Goal: Task Accomplishment & Management: Complete application form

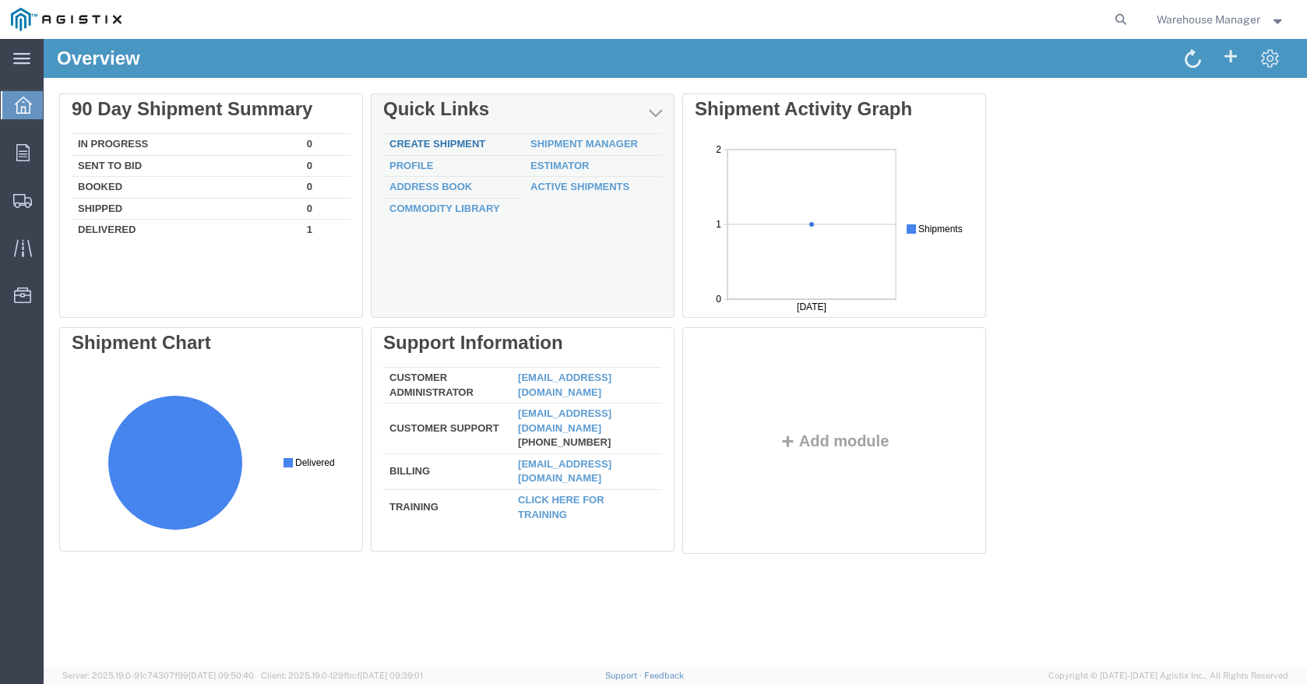
click at [440, 141] on link "Create Shipment" at bounding box center [437, 144] width 96 height 12
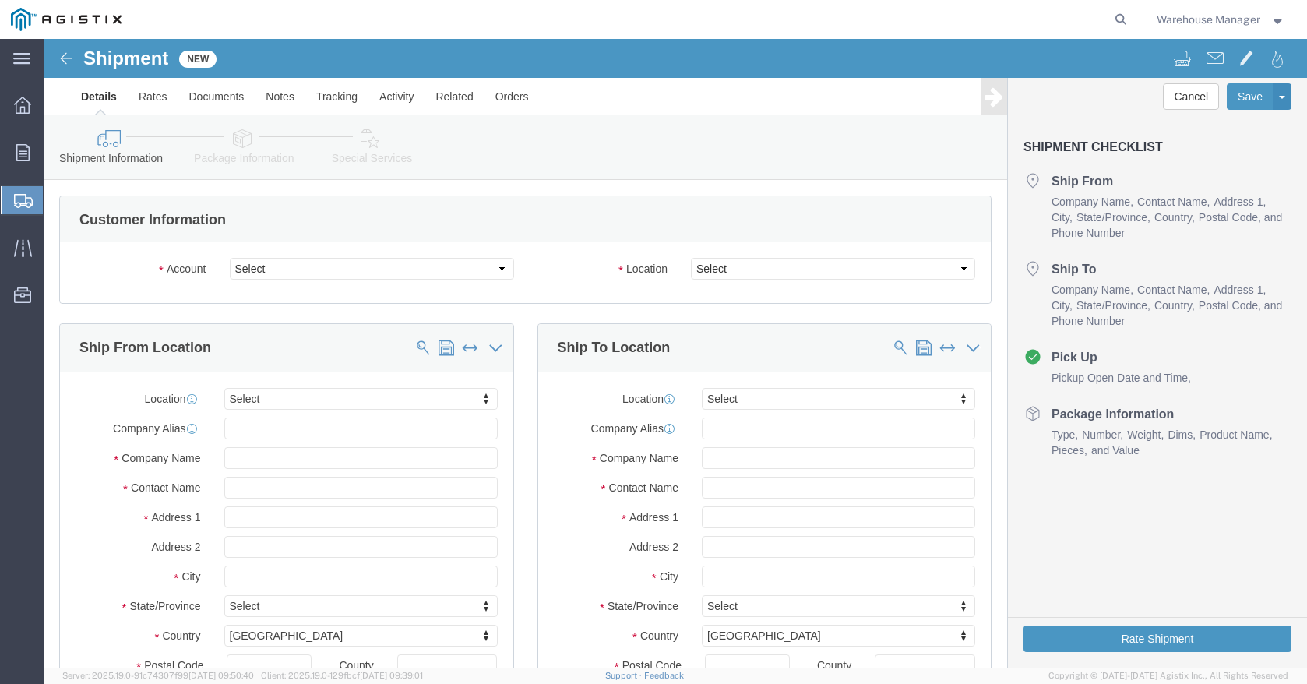
select select
click select "Select PG&E [PERSON_NAME] S Deal Corp"
select select "9596"
click select "Select PG&E [PERSON_NAME] S Deal Corp"
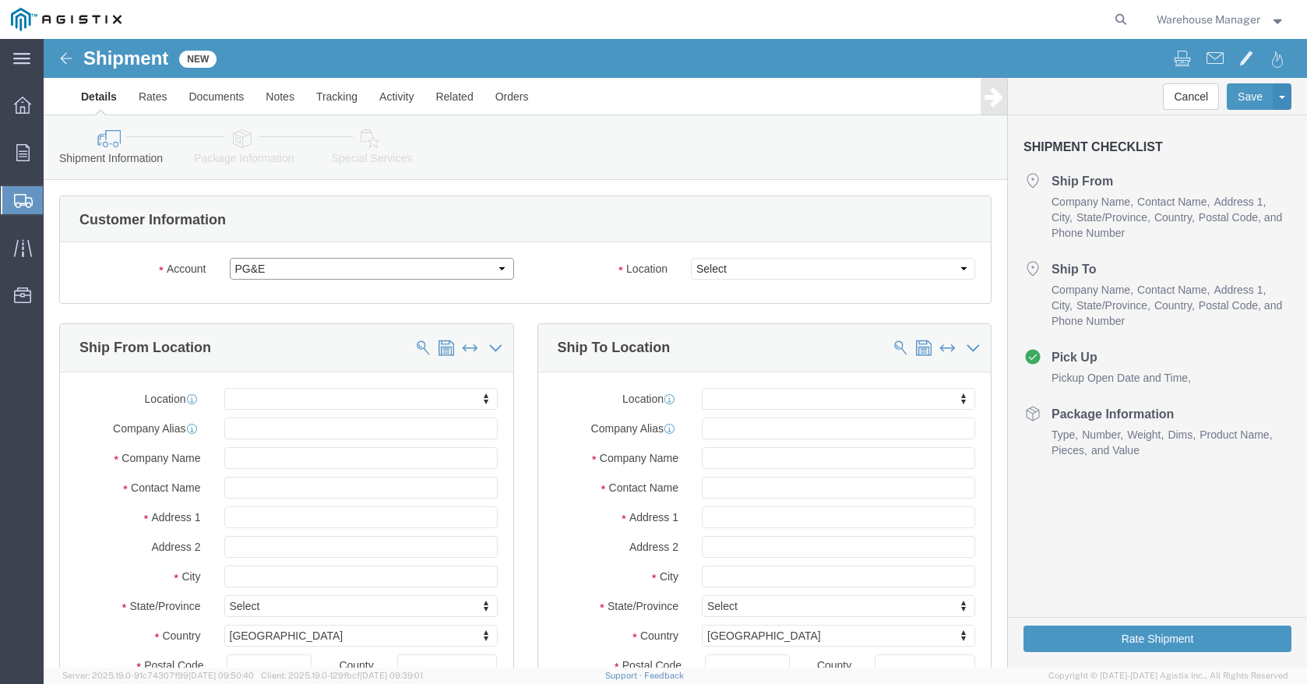
select select "PURCHORD"
select select
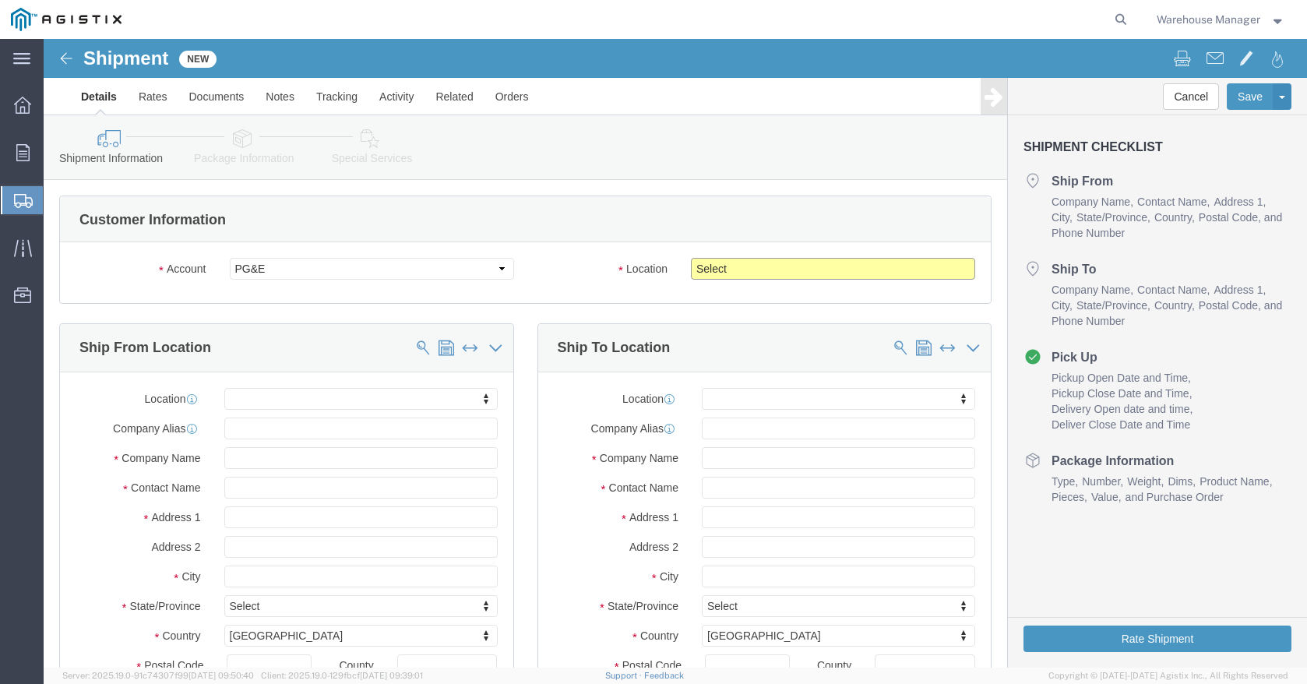
click select "Select All Others [GEOGRAPHIC_DATA] [GEOGRAPHIC_DATA] [GEOGRAPHIC_DATA] [GEOGRA…"
select select "19996"
click select "Select All Others [GEOGRAPHIC_DATA] [GEOGRAPHIC_DATA] [GEOGRAPHIC_DATA] [GEOGRA…"
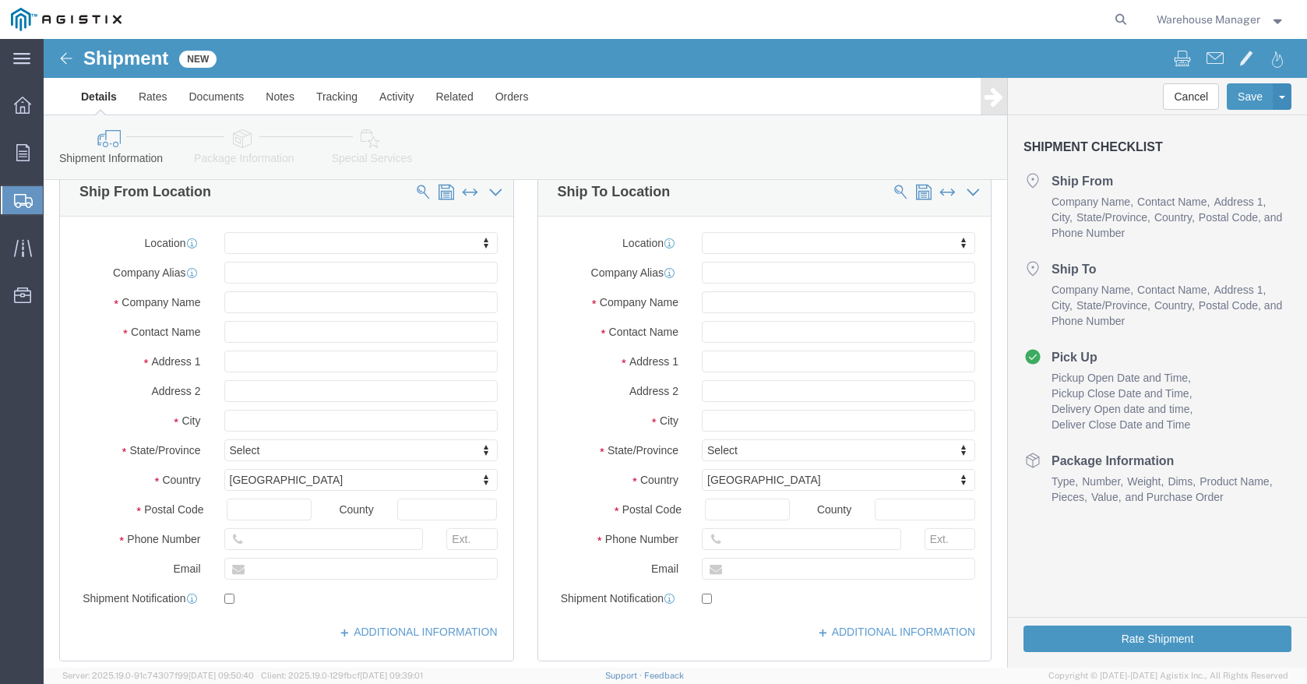
scroll to position [234, 0]
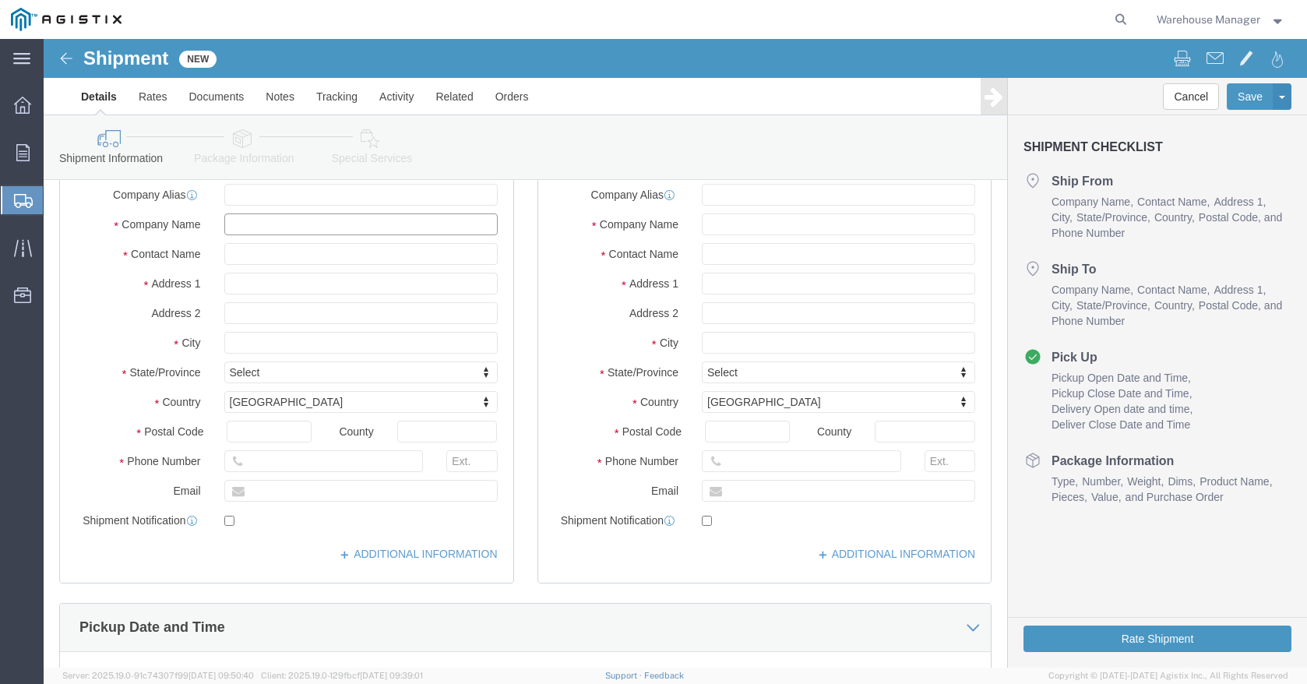
click input "text"
type input "R"
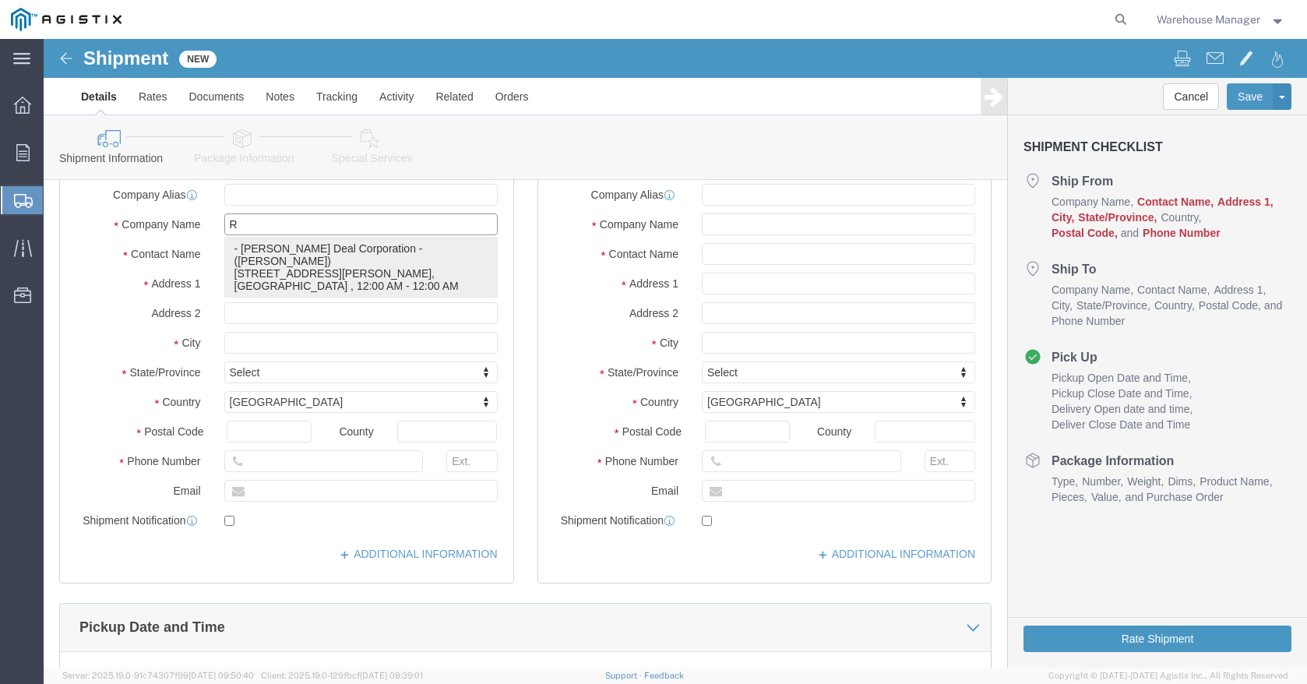
click p "- [PERSON_NAME] Deal Corporation - ([PERSON_NAME]) [STREET_ADDRESS][PERSON_NAME…"
select select
type input "[PERSON_NAME] Deal Corporation"
type input "[PERSON_NAME]"
type input "[STREET_ADDRESS][PERSON_NAME]"
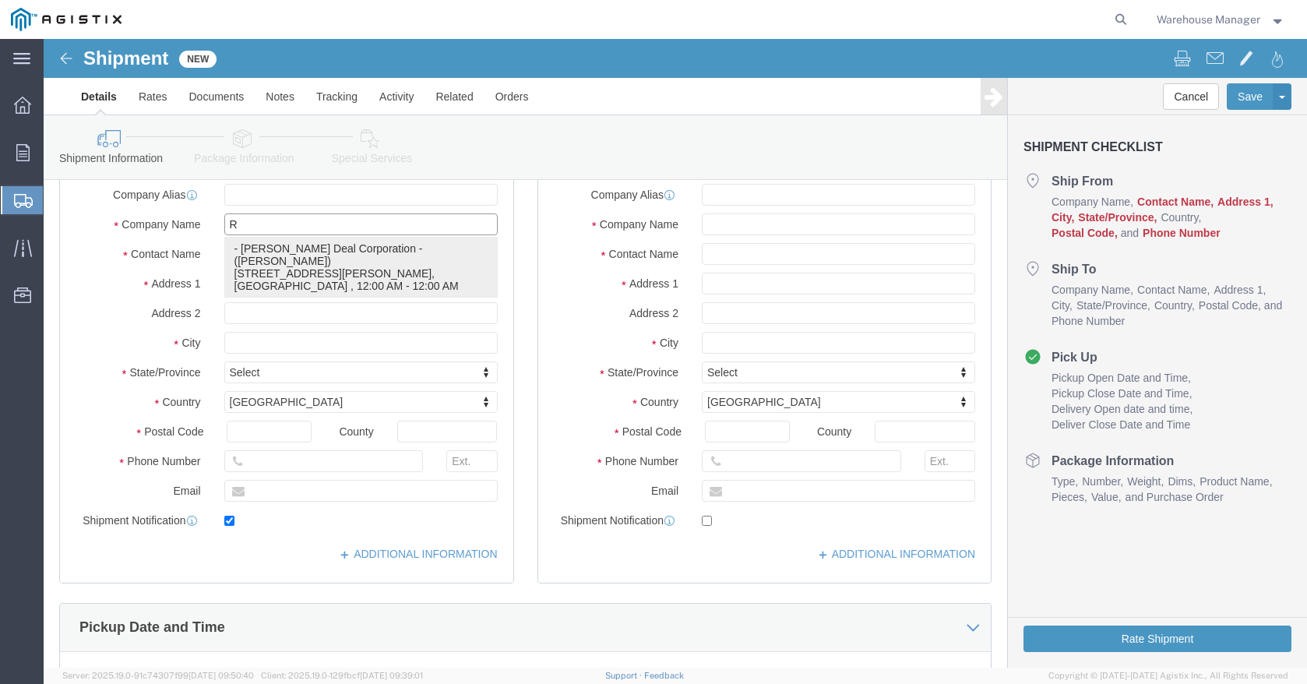
type input "Suite H"
type input "PETALUMA"
type input "94954-7138"
type input "CA"
type input "[PHONE_NUMBER]"
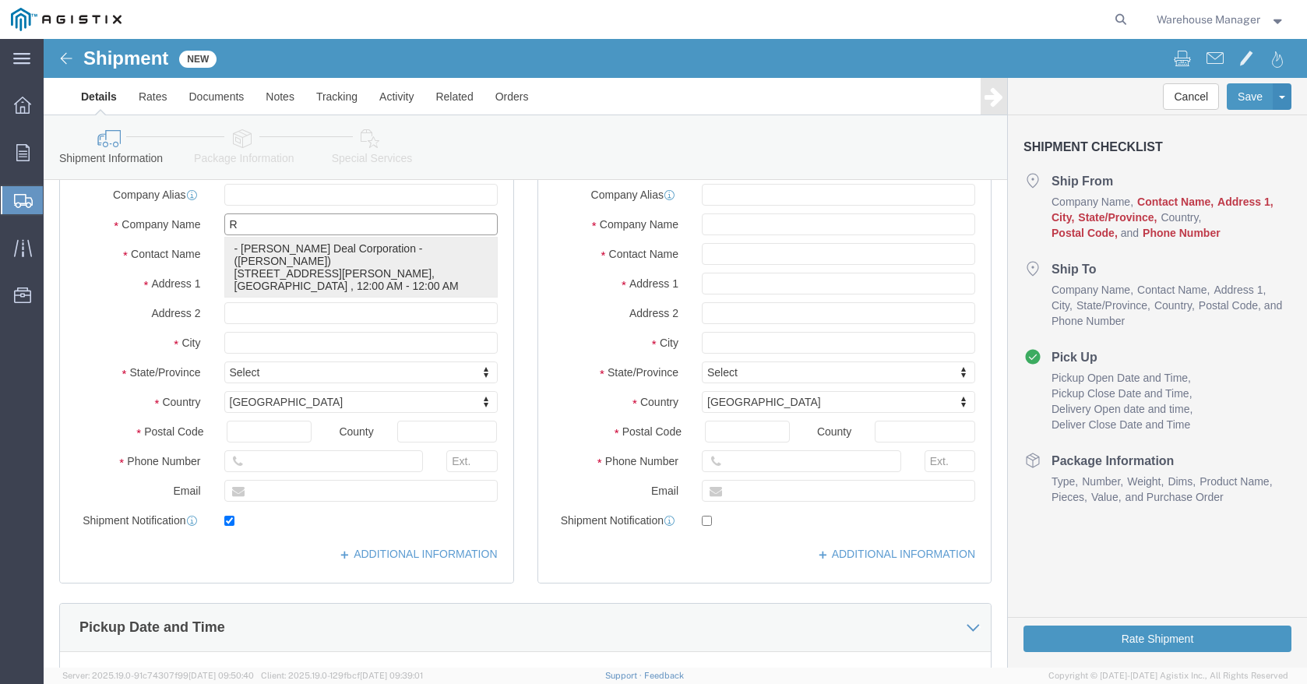
type input "[EMAIL_ADDRESS][DOMAIN_NAME]"
checkbox input "true"
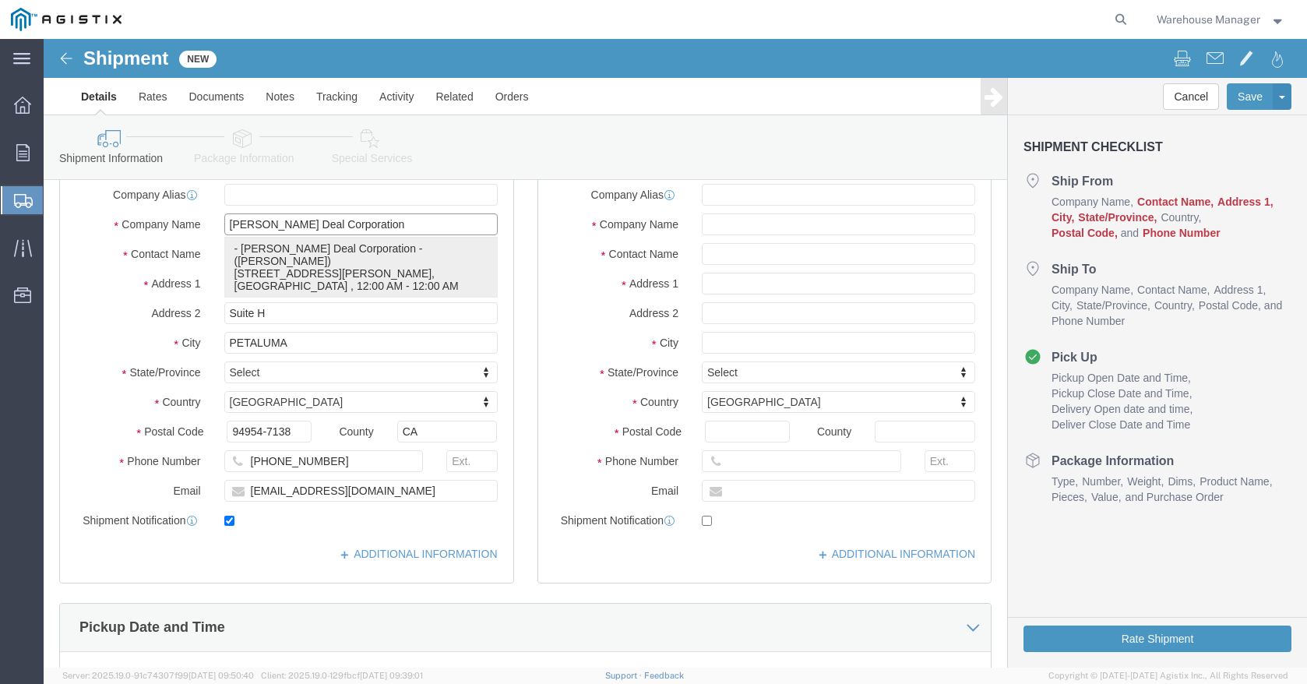
select select "CA"
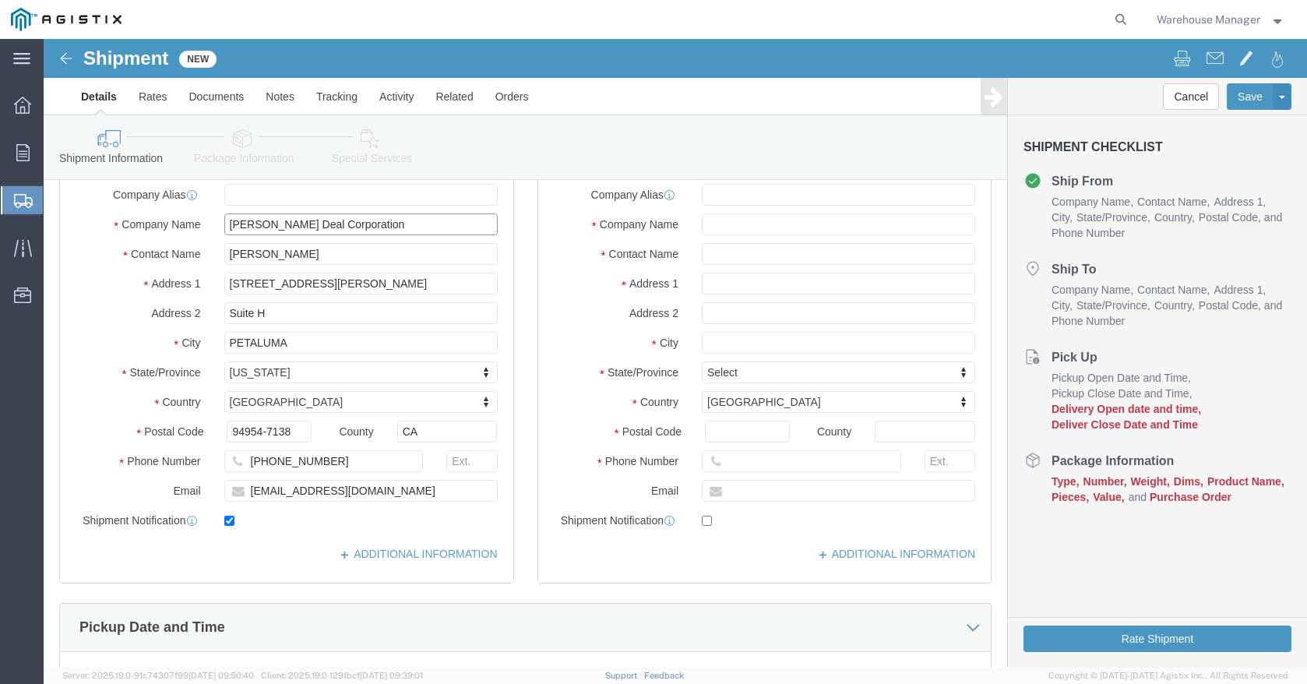
type input "[PERSON_NAME] Deal Corporation"
click input "[PERSON_NAME]"
type input "C"
type input "warehouse"
click input "text"
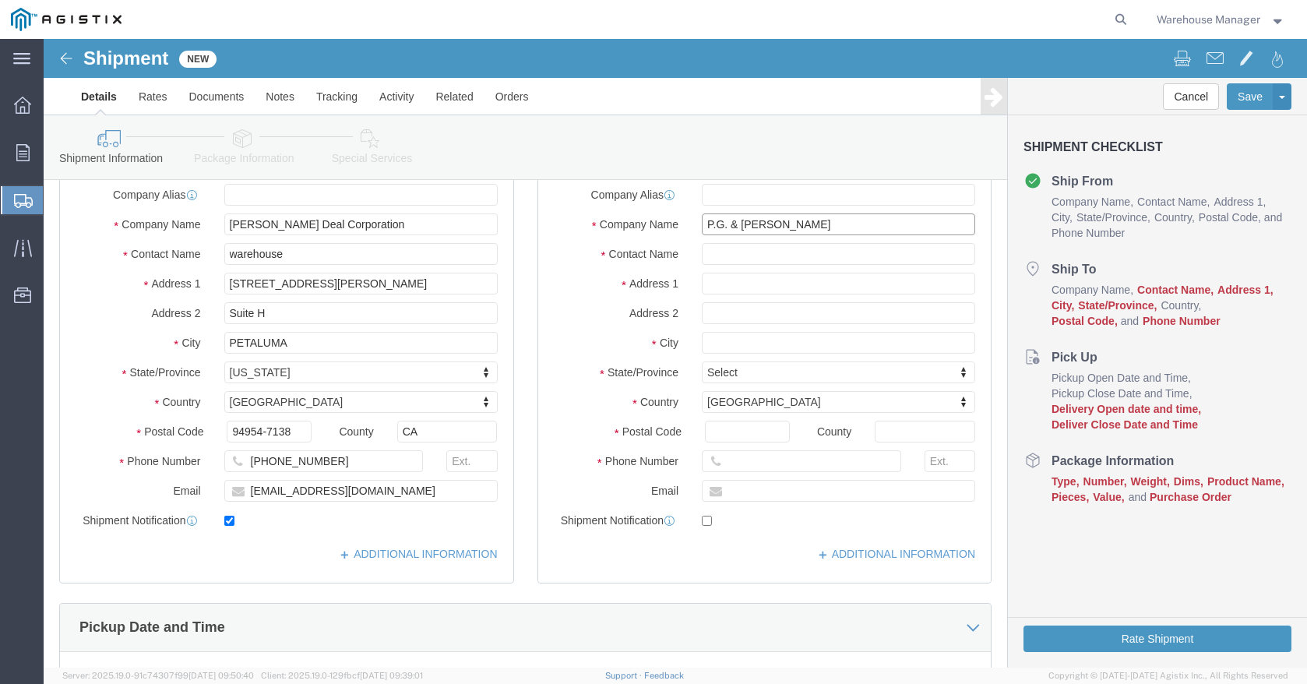
type input "P.G. & [PERSON_NAME]"
click input "text"
type input "Warehouse"
click input "text"
type input "[STREET_ADDRESS]"
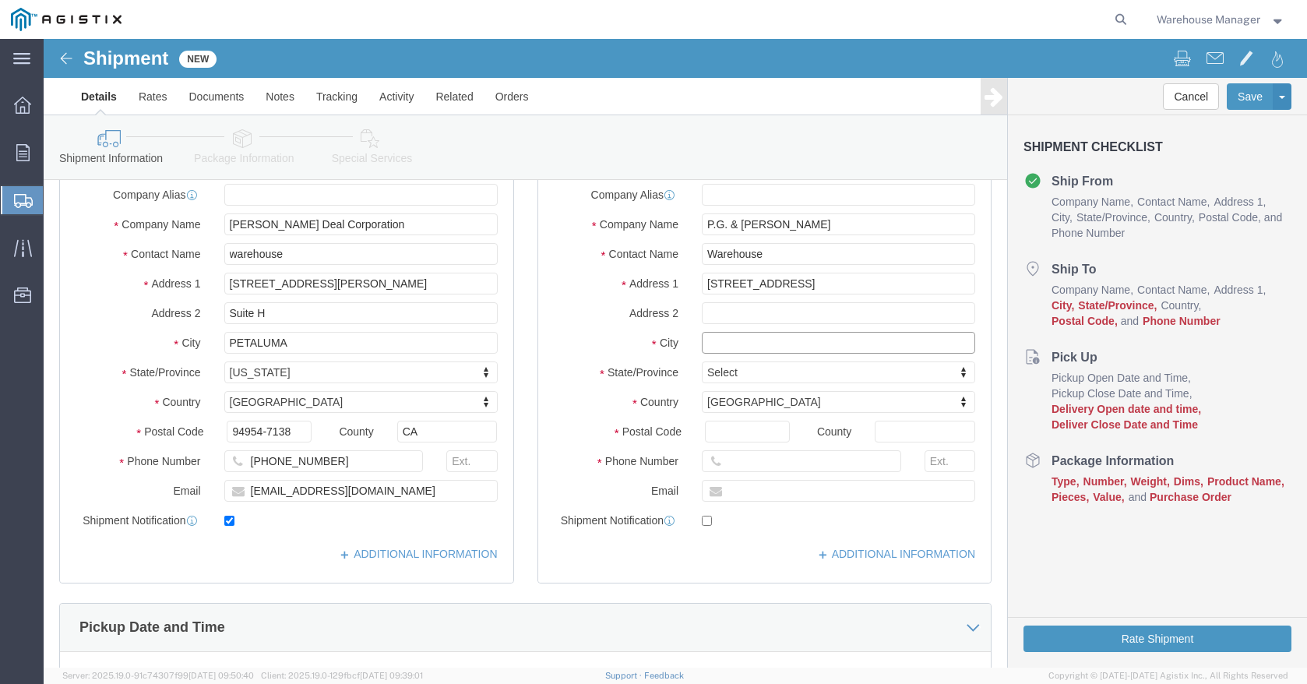
select select
click input "text"
type input "Wheatland"
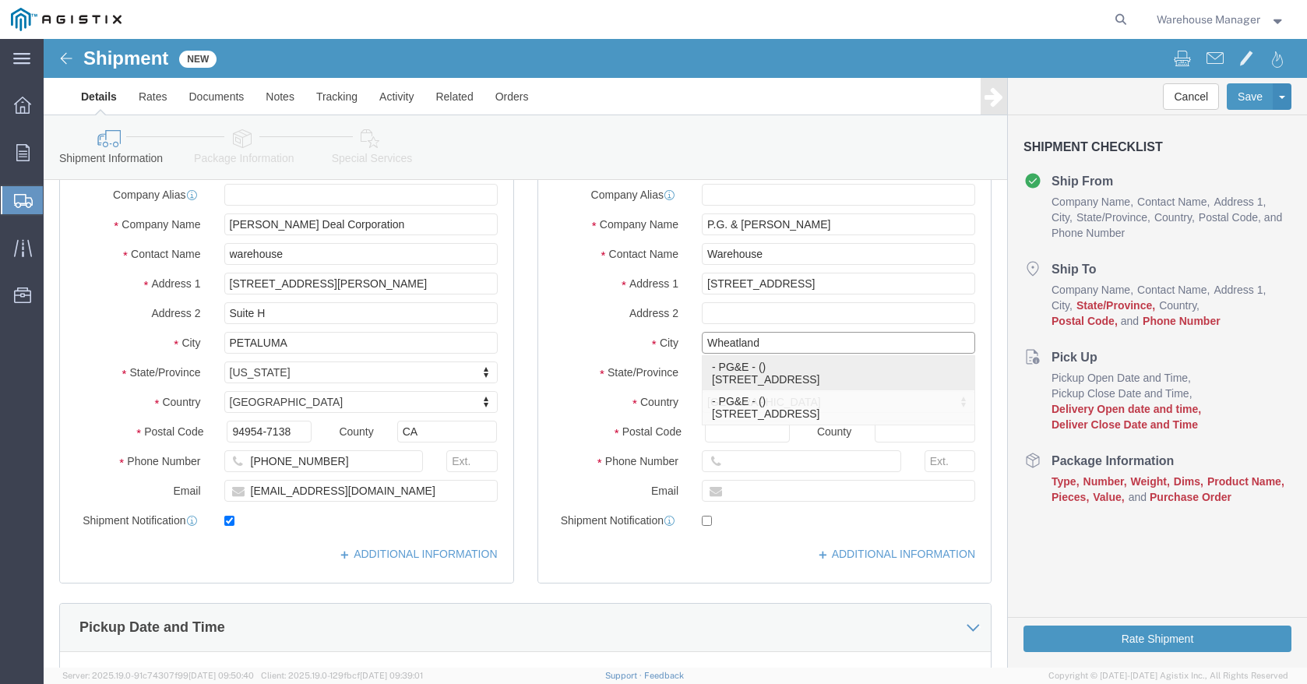
click p "- PG&E - () [STREET_ADDRESS]"
select select
type input "PG&E"
type input "[STREET_ADDRESS]"
type input "Wheatland"
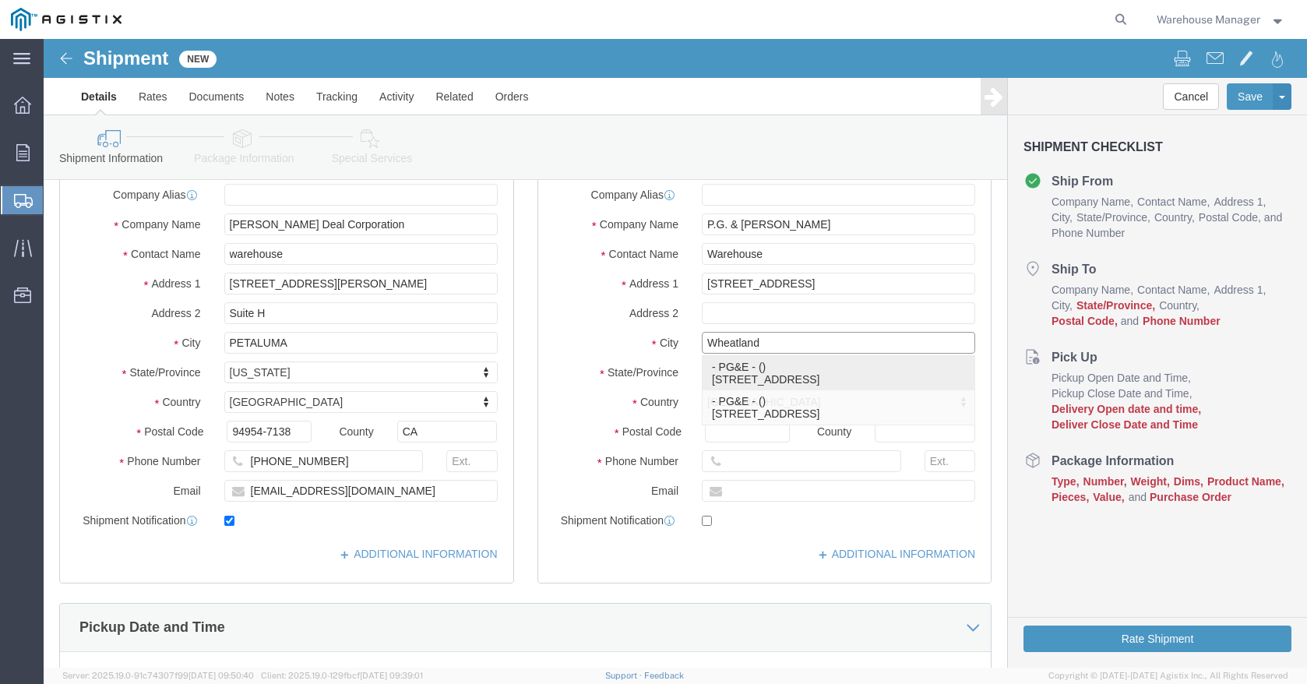
type input "95692"
select select "CA"
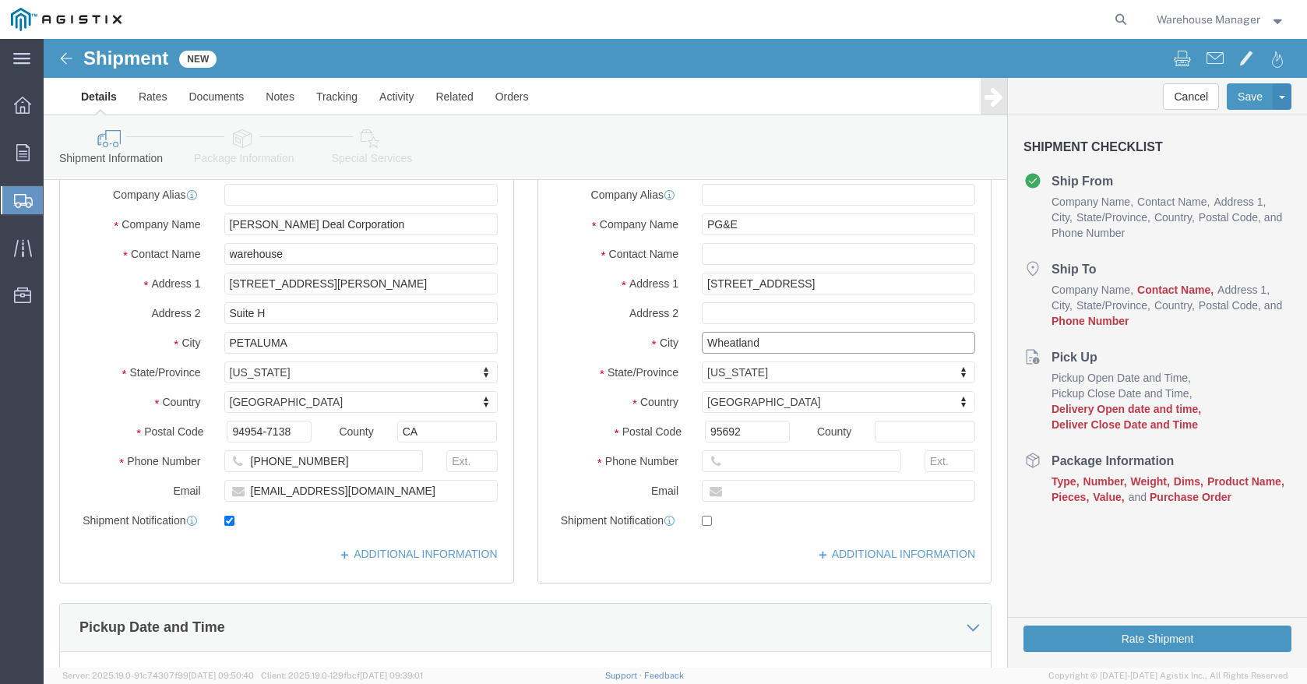
type input "Wheatland"
select select
click input "text"
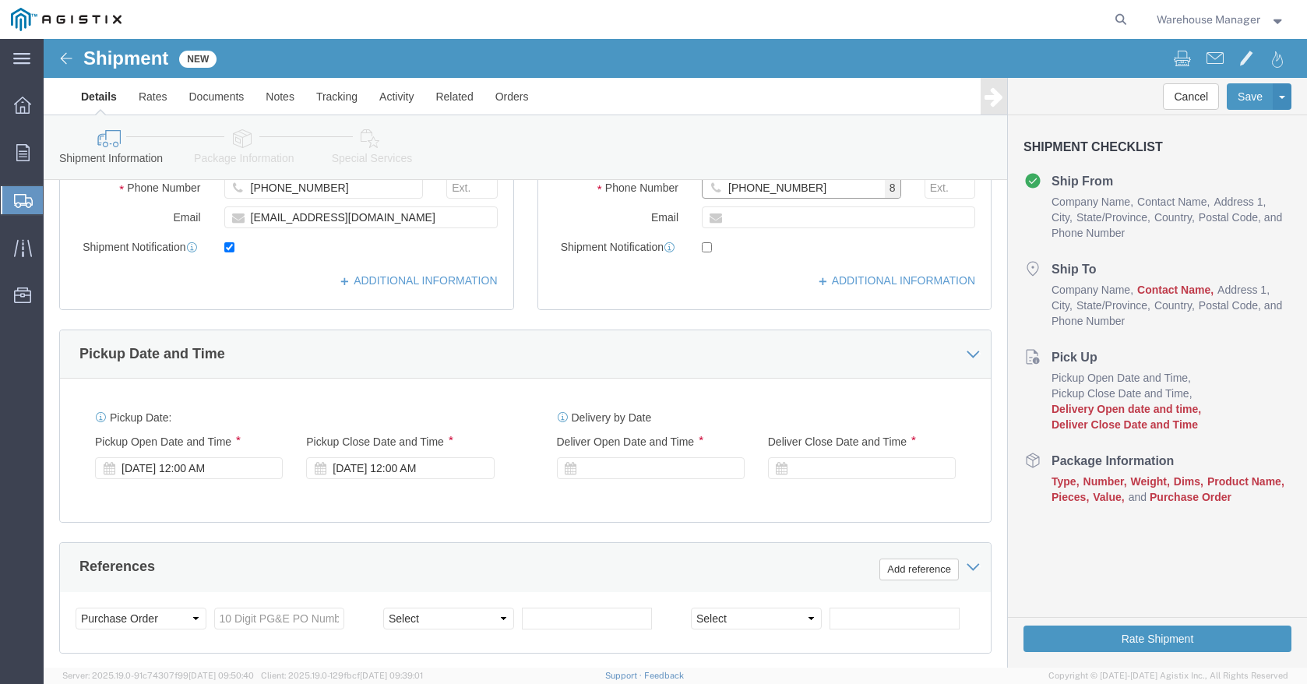
scroll to position [545, 0]
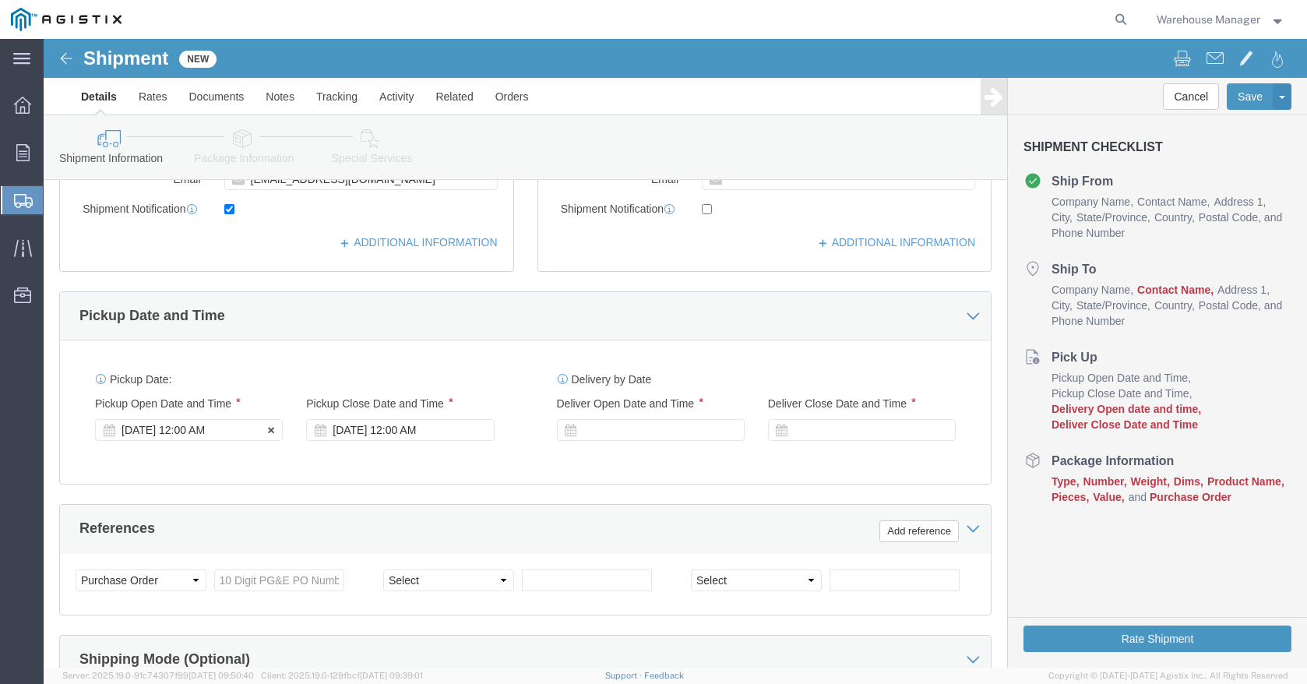
type input "[PHONE_NUMBER]"
click div "[DATE] 12:00 AM"
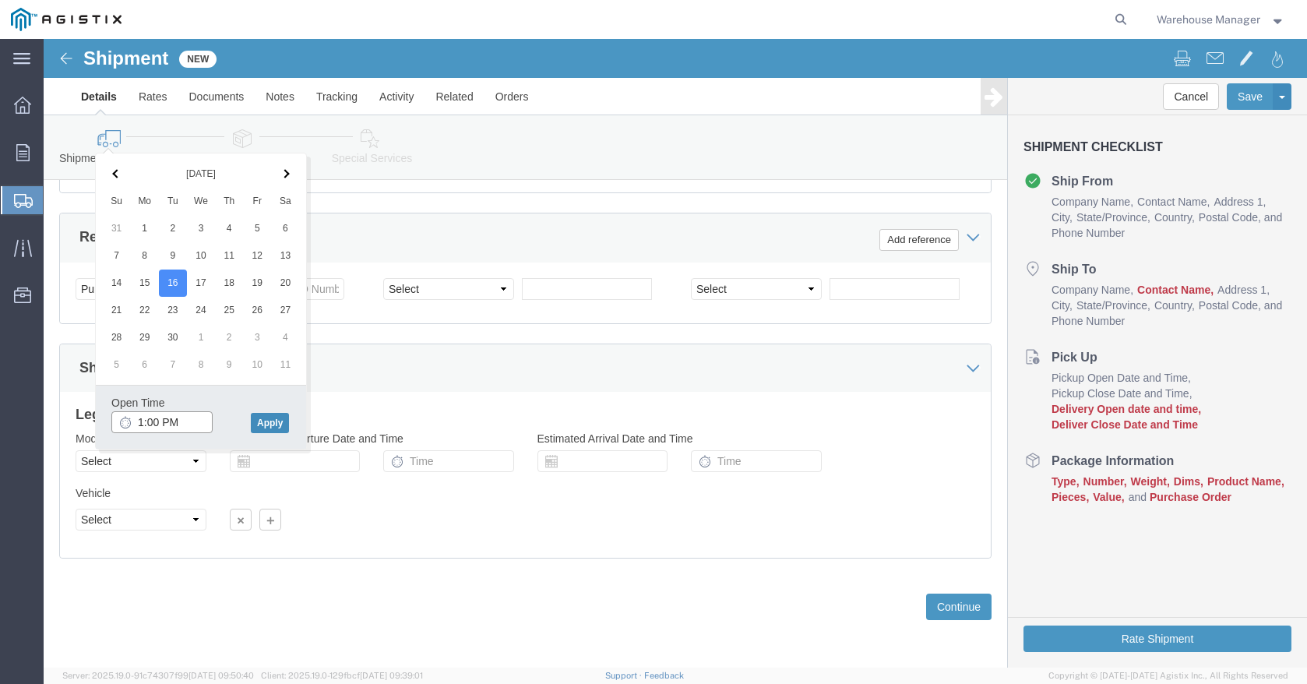
type input "1:00 PM"
click button "Apply"
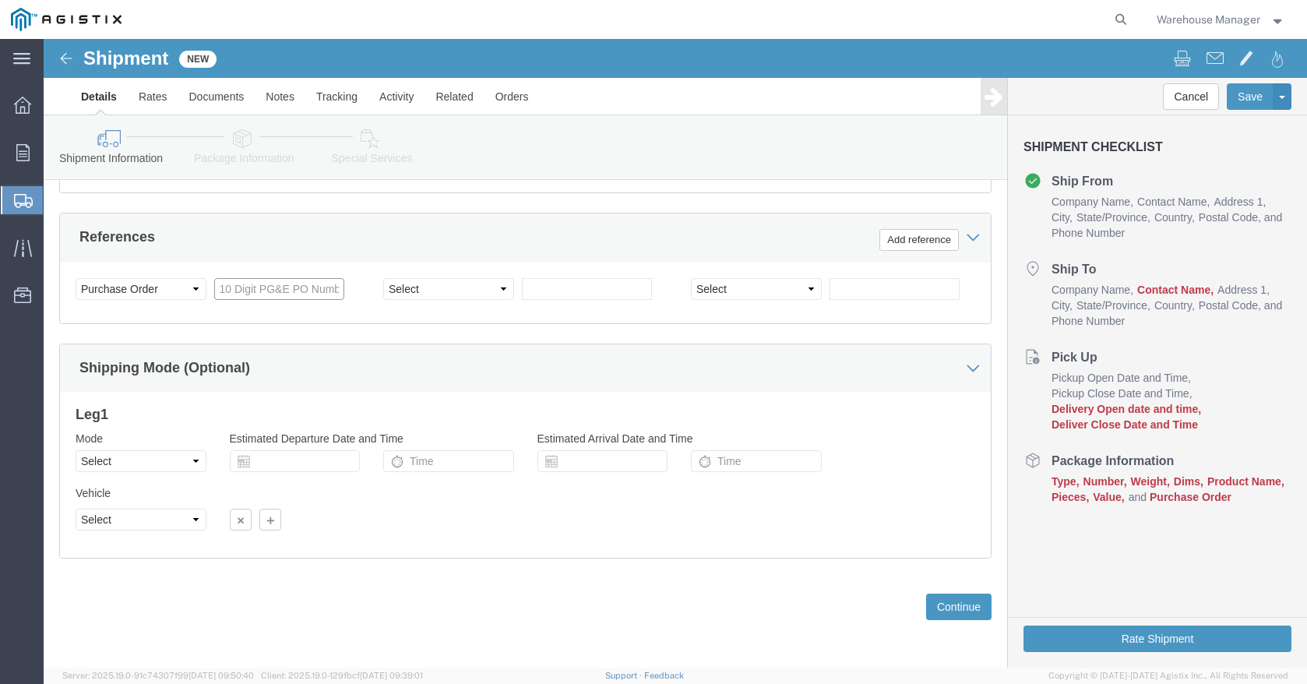
click input "text"
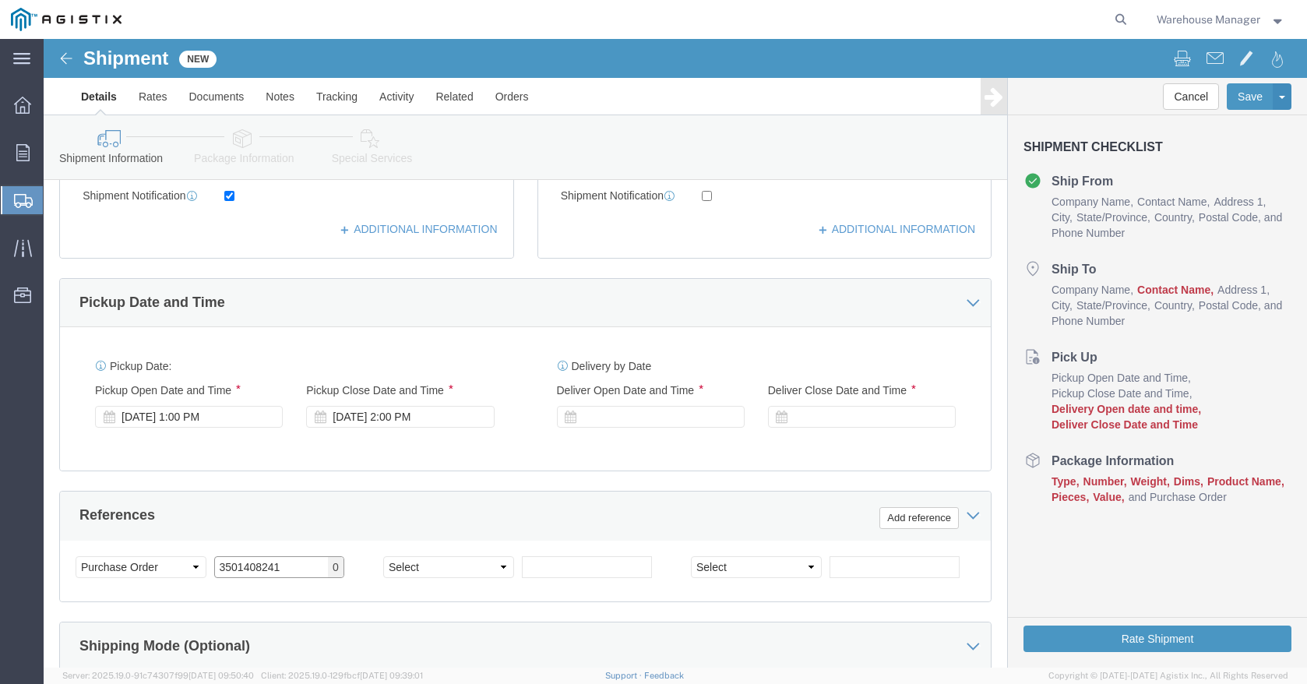
scroll to position [525, 0]
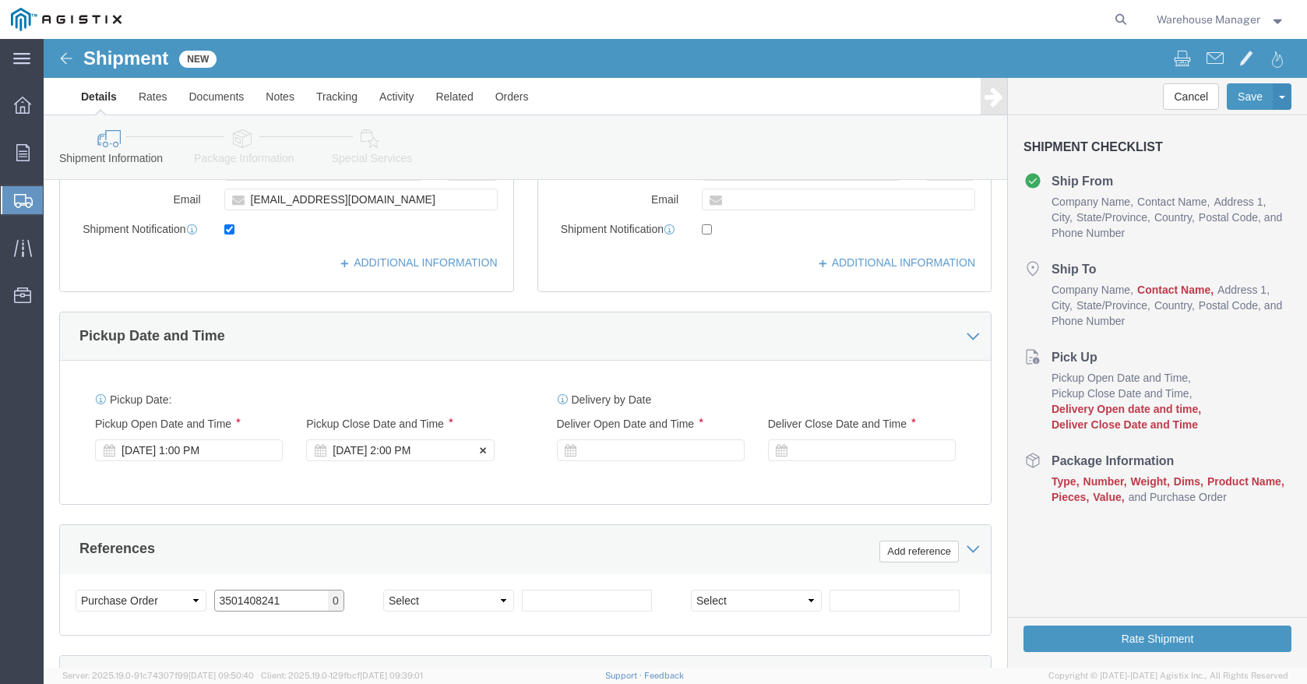
type input "3501408241"
click div "[DATE] 2:00 PM"
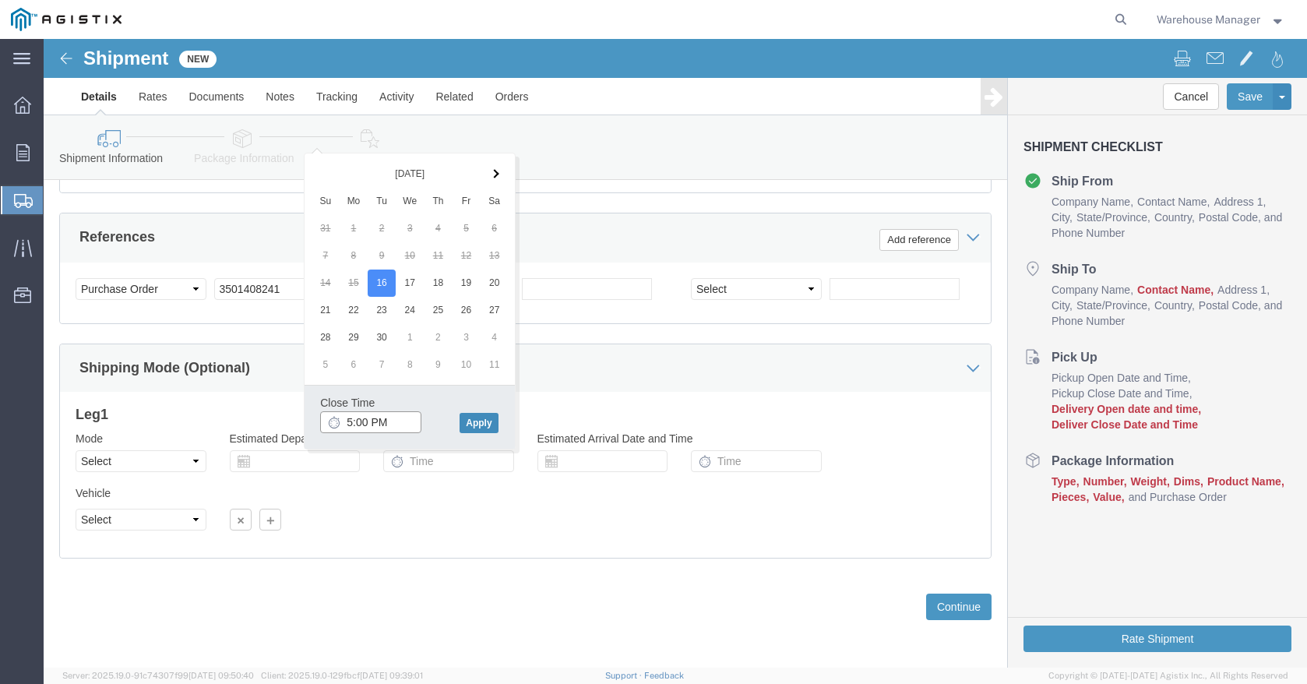
type input "5:00 PM"
click button "Apply"
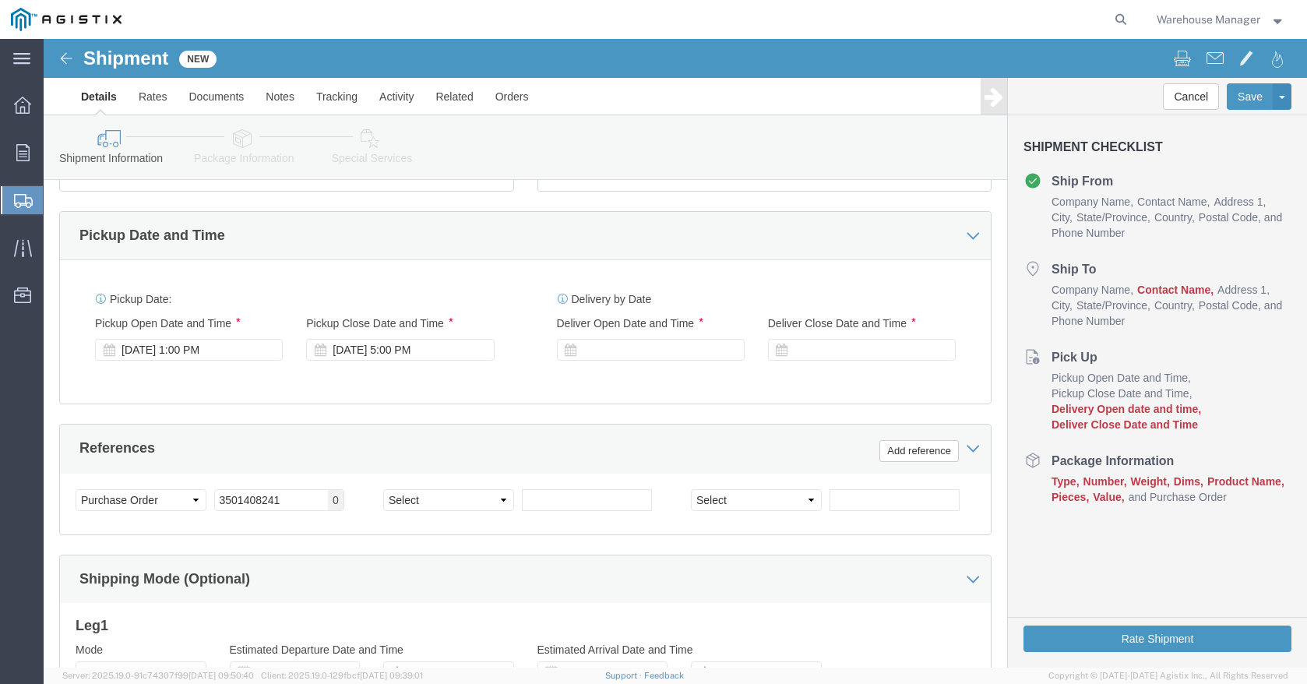
scroll to position [603, 0]
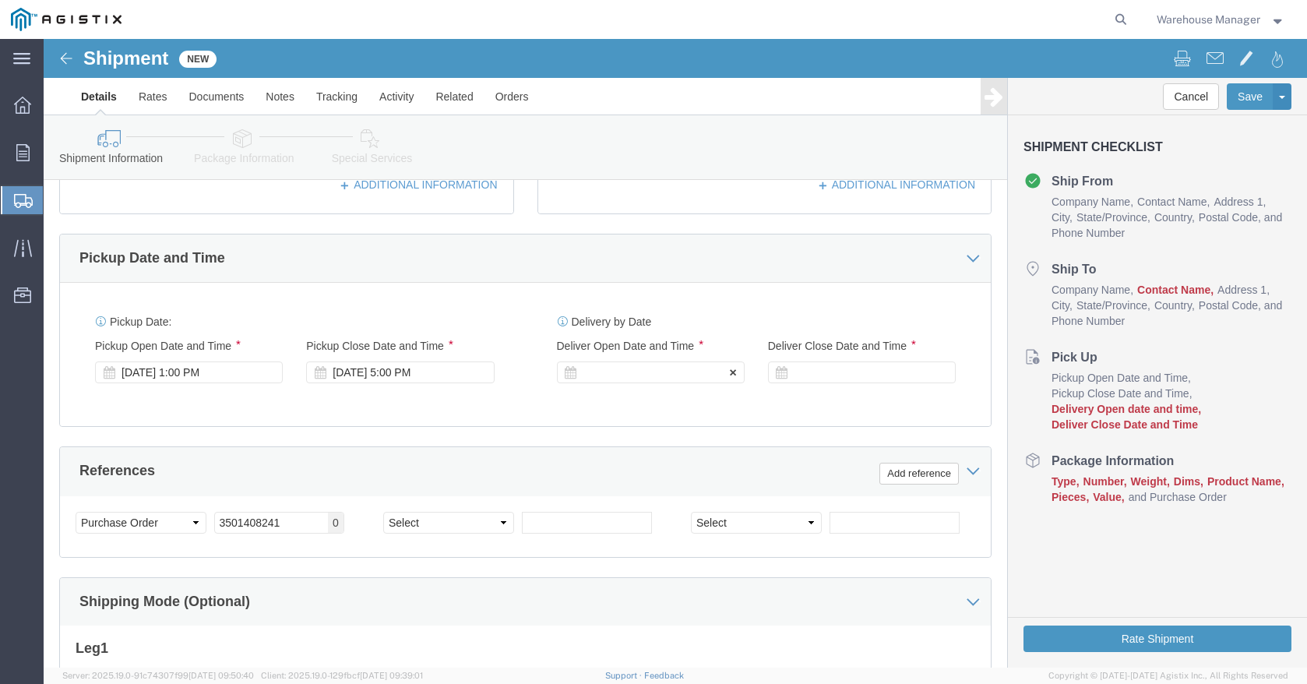
click div
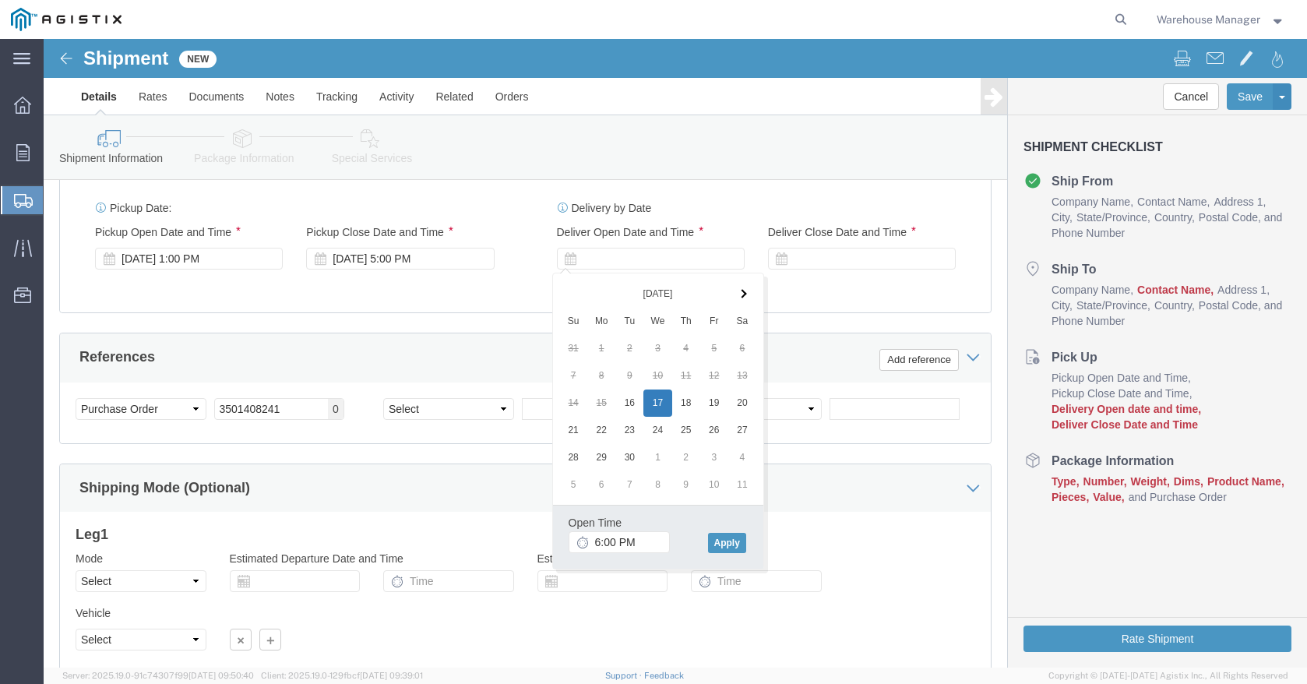
scroll to position [758, 0]
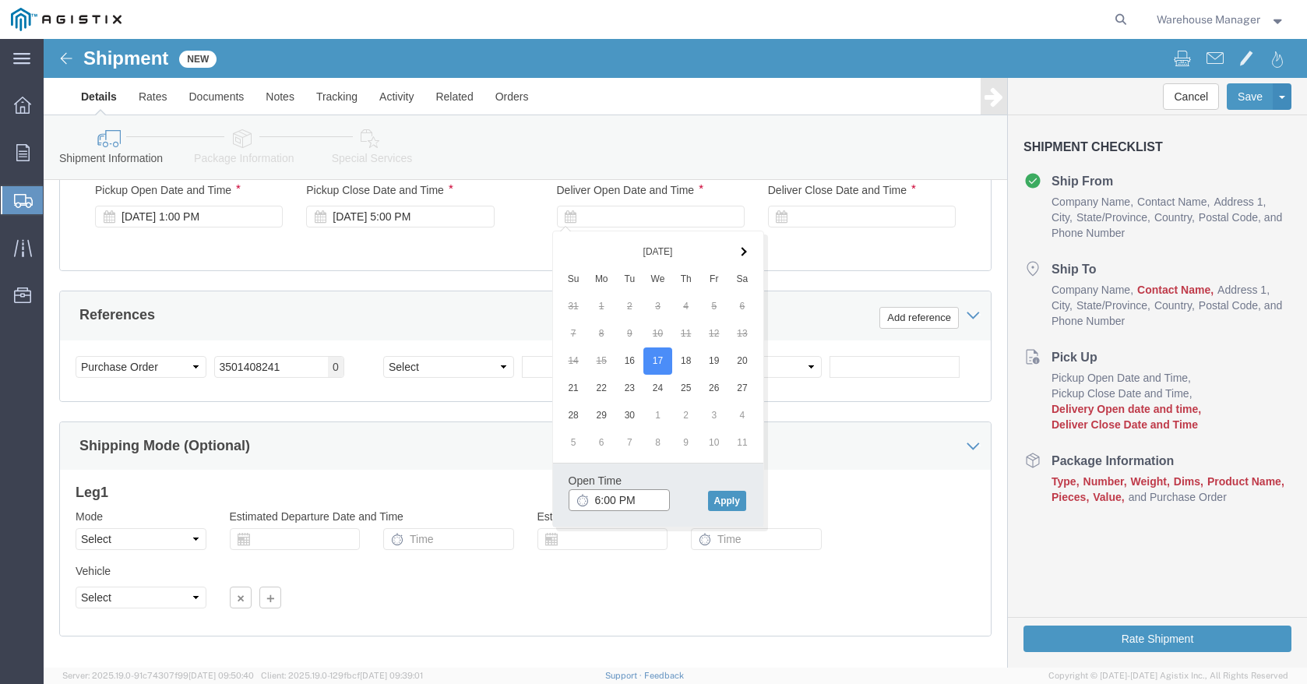
click input "6:00 PM"
click input "10:00 PM"
type input "10:00 AM"
click button "Apply"
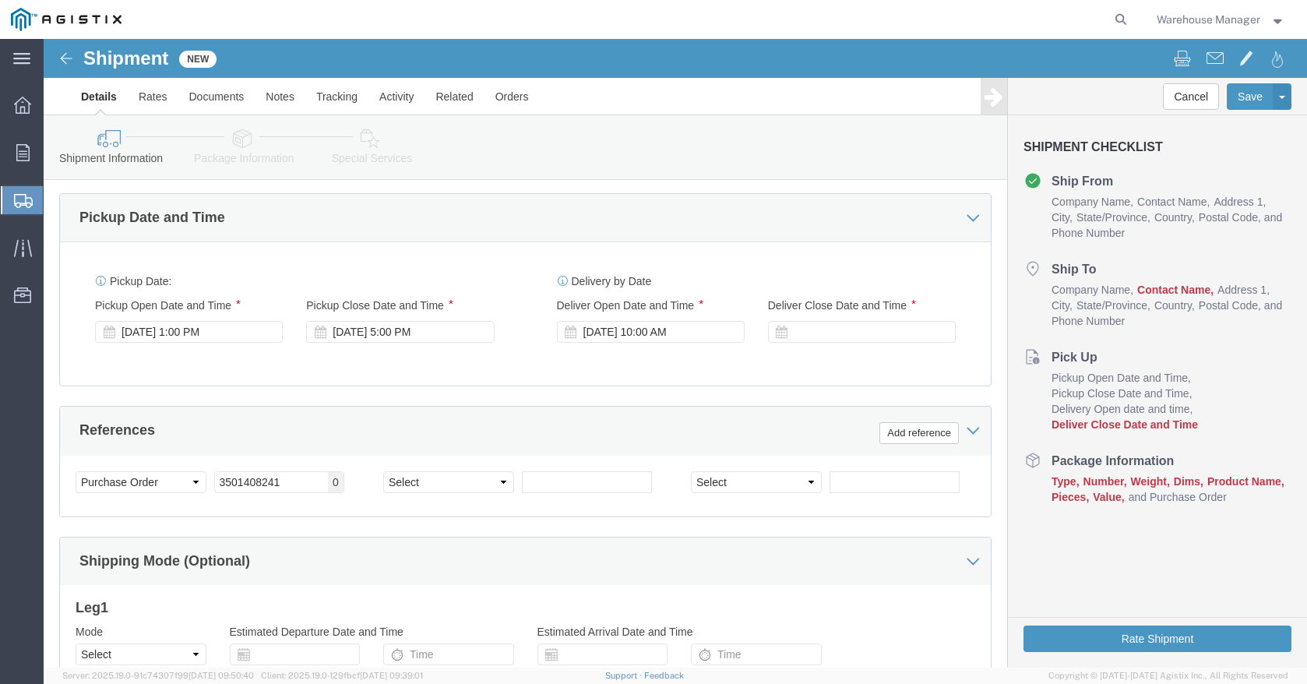
scroll to position [603, 0]
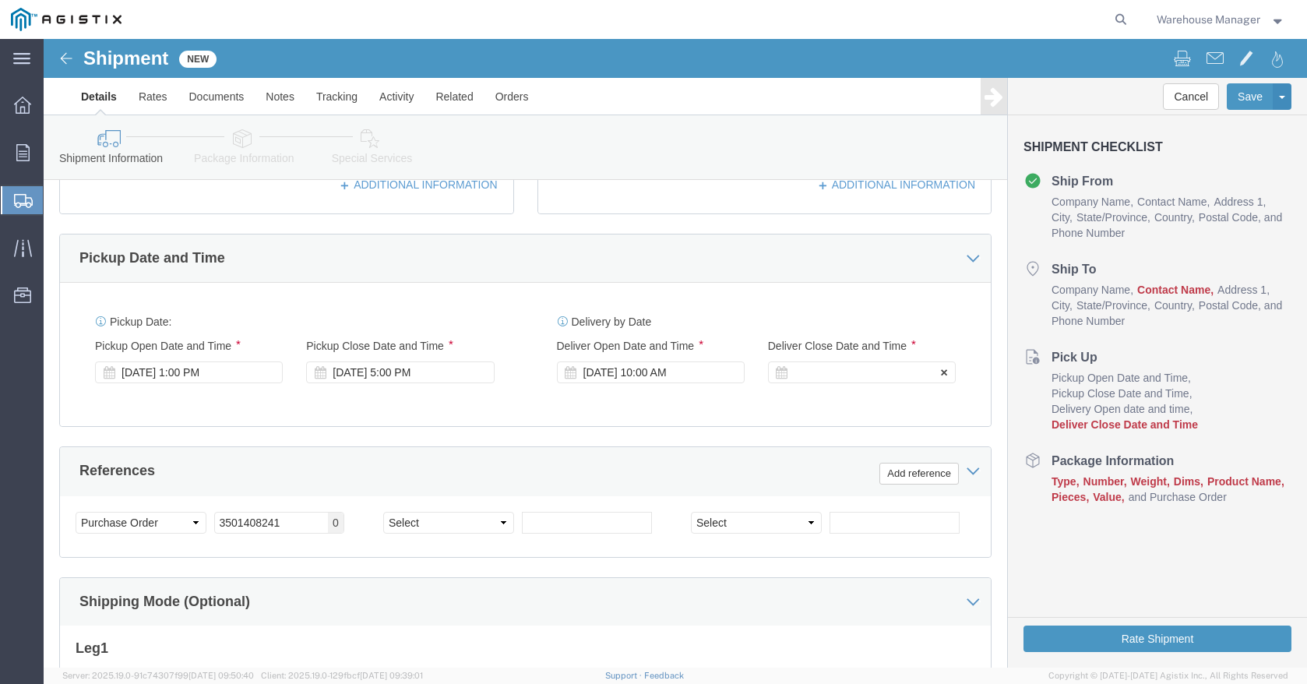
click div
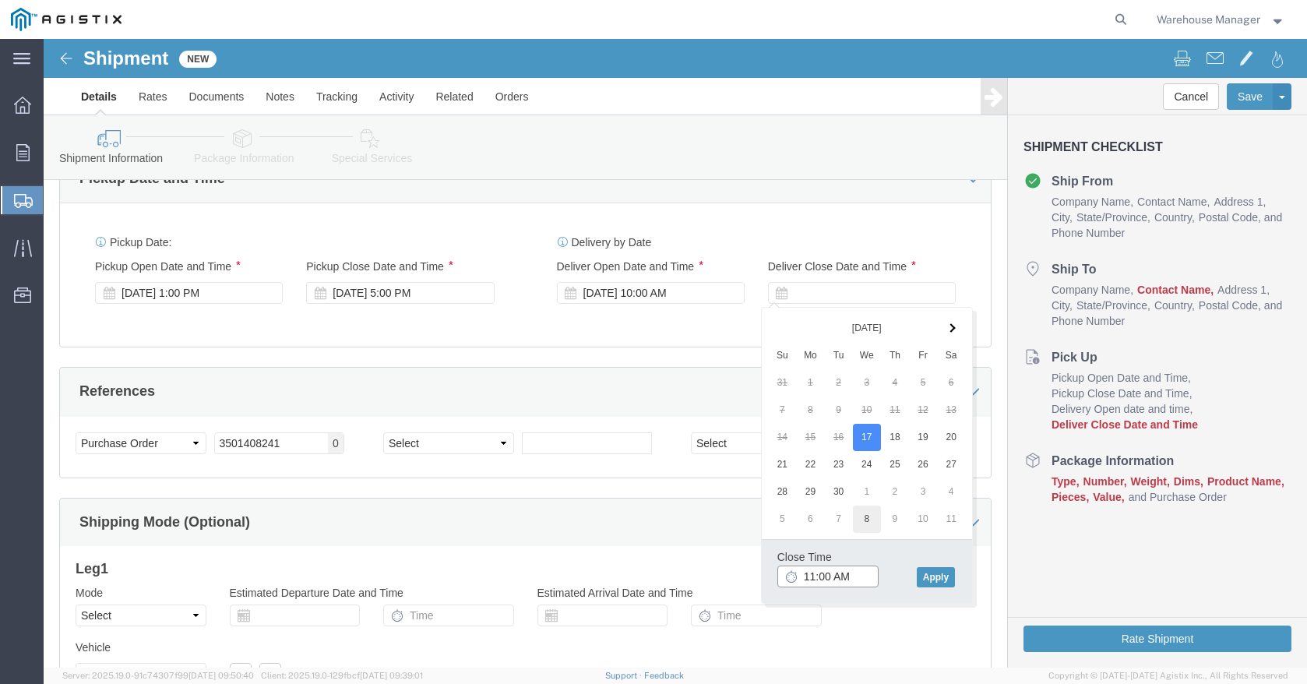
scroll to position [758, 0]
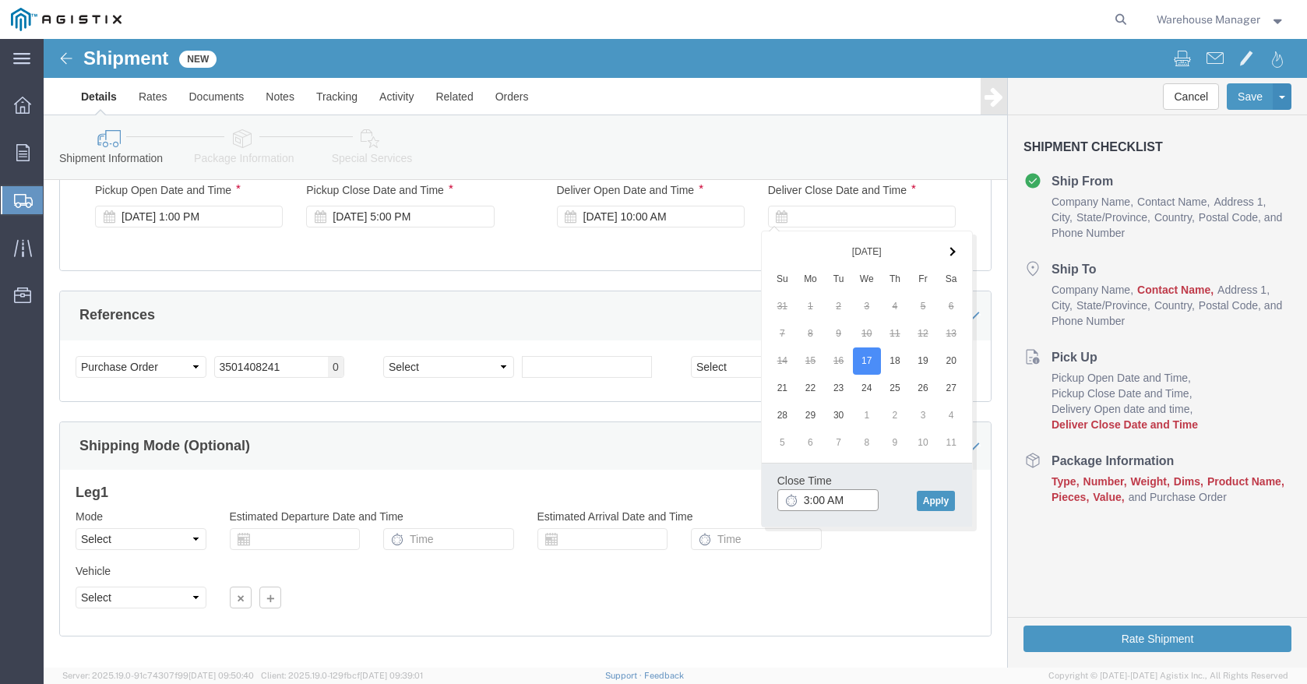
click input "3:00 AM"
type input "3:00 PM"
click button "Apply"
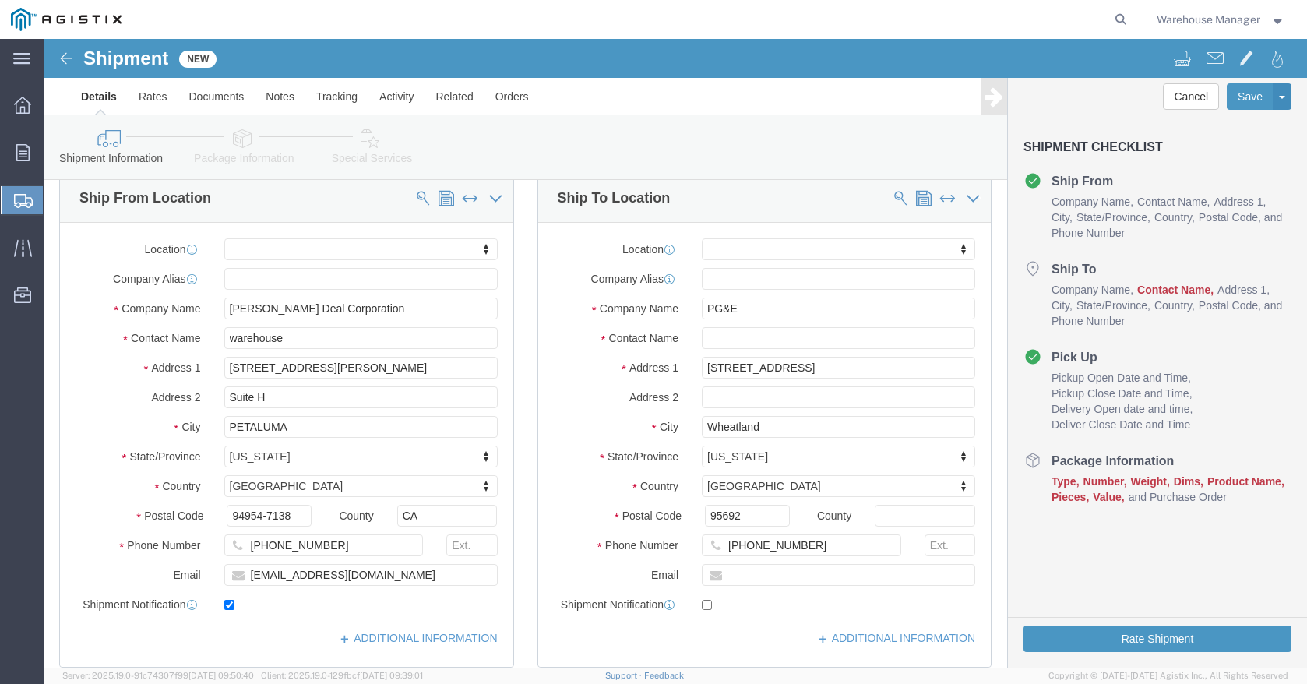
scroll to position [58, 0]
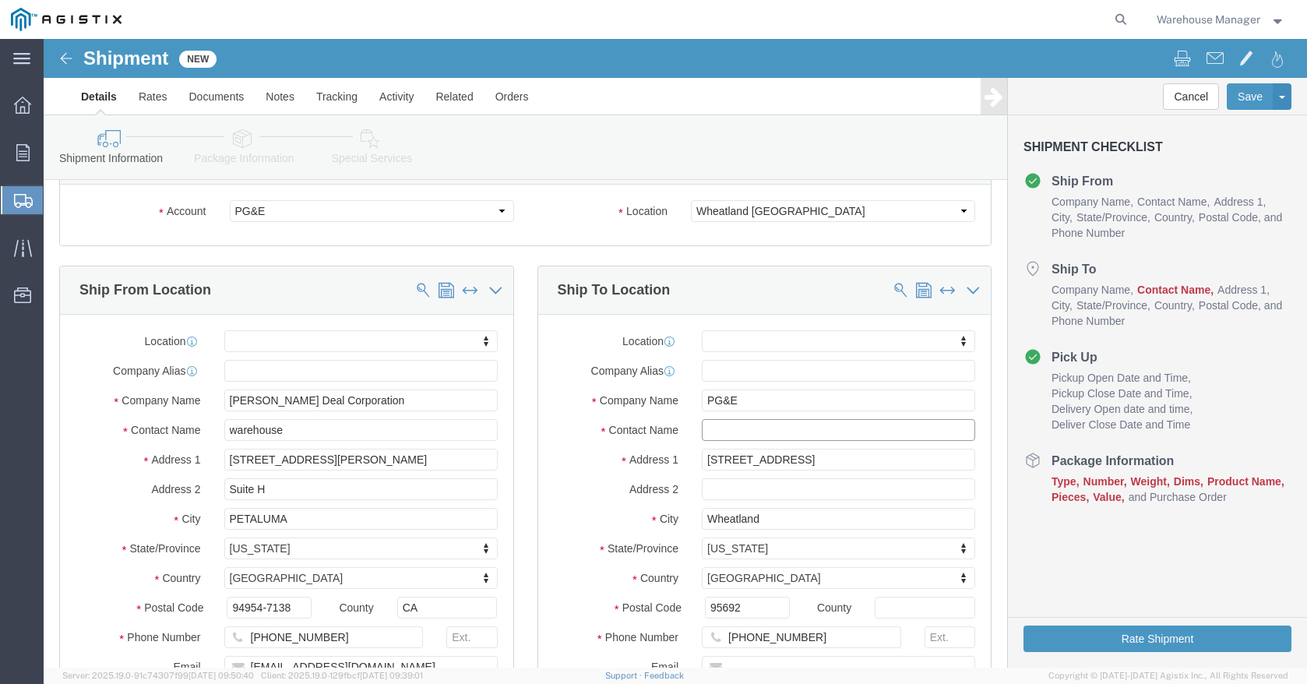
click input "text"
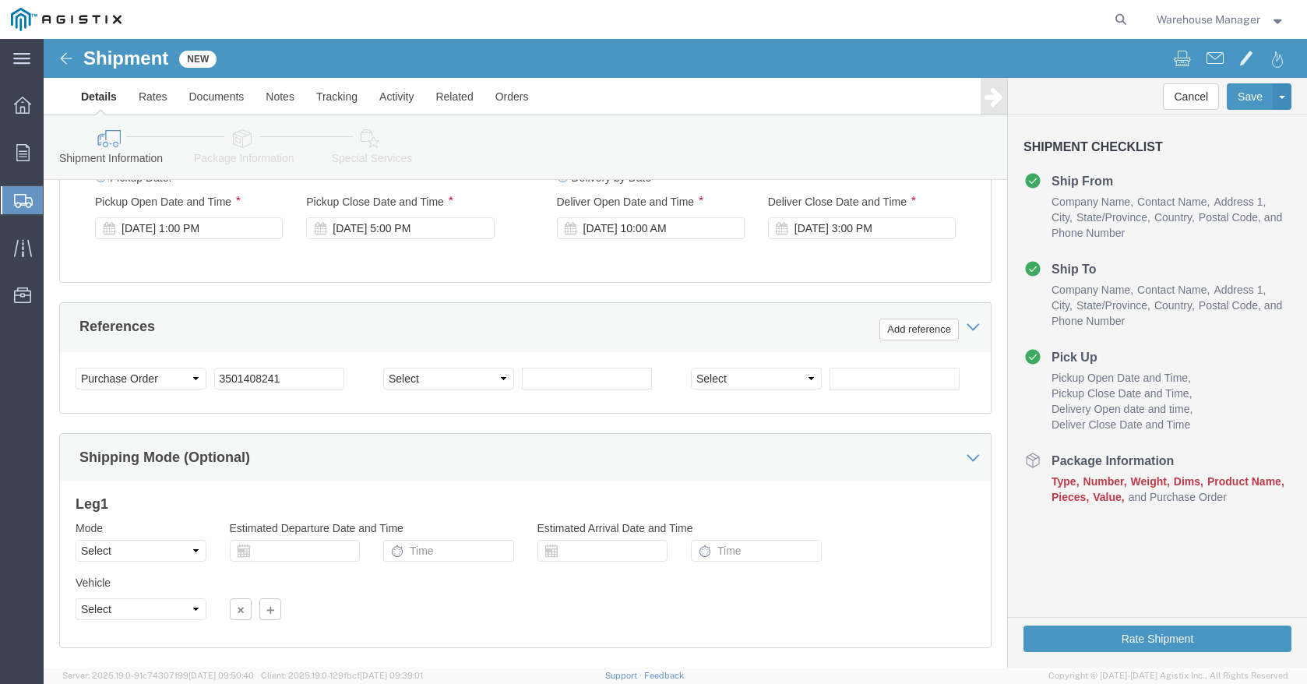
scroll to position [836, 0]
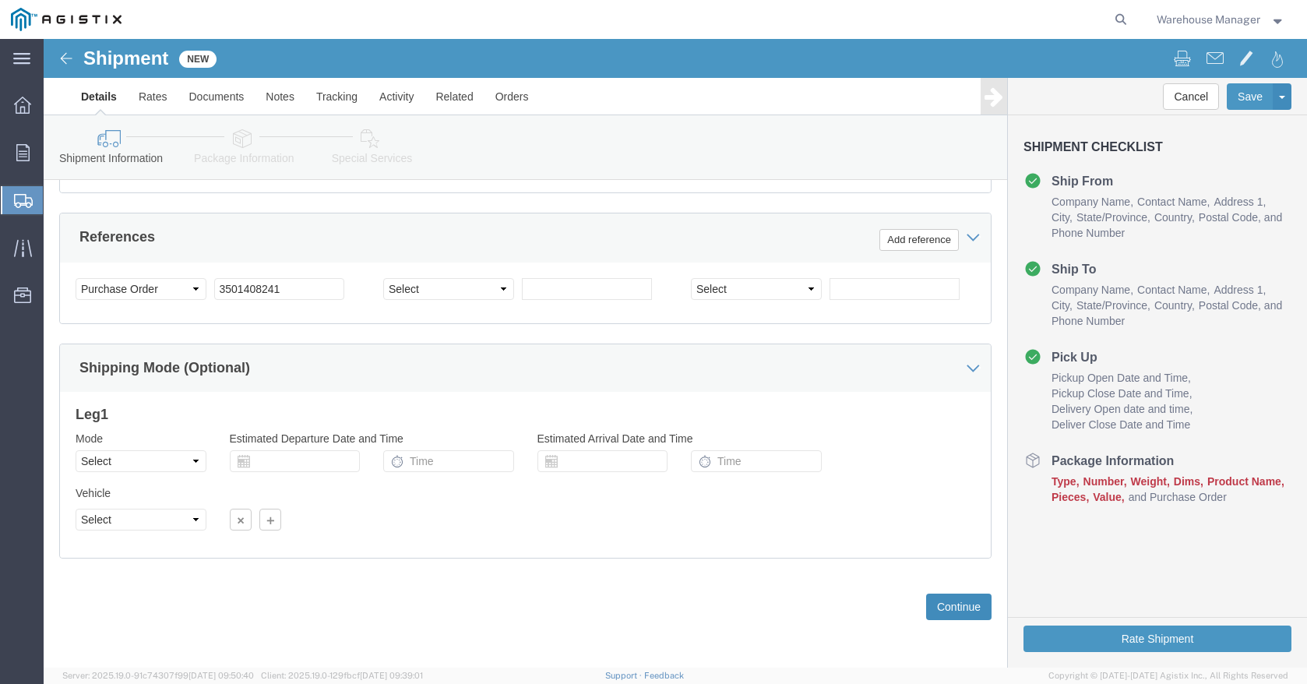
type input "Warehouse"
click button "Continue"
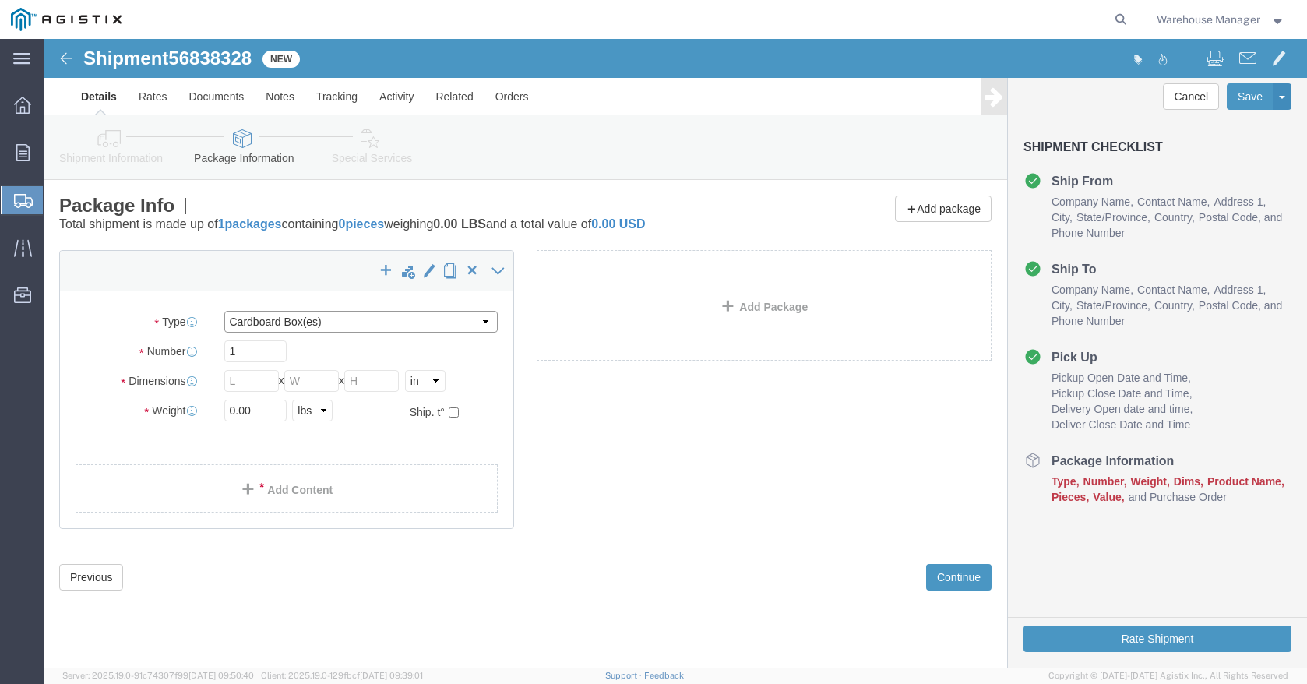
click select "Select Bulk Bundle(s) Cardboard Box(es) Carton(s) Crate(s) Drum(s) (Fiberboard)…"
select select "PSNS"
click select "Select Bulk Bundle(s) Cardboard Box(es) Carton(s) Crate(s) Drum(s) (Fiberboard)…"
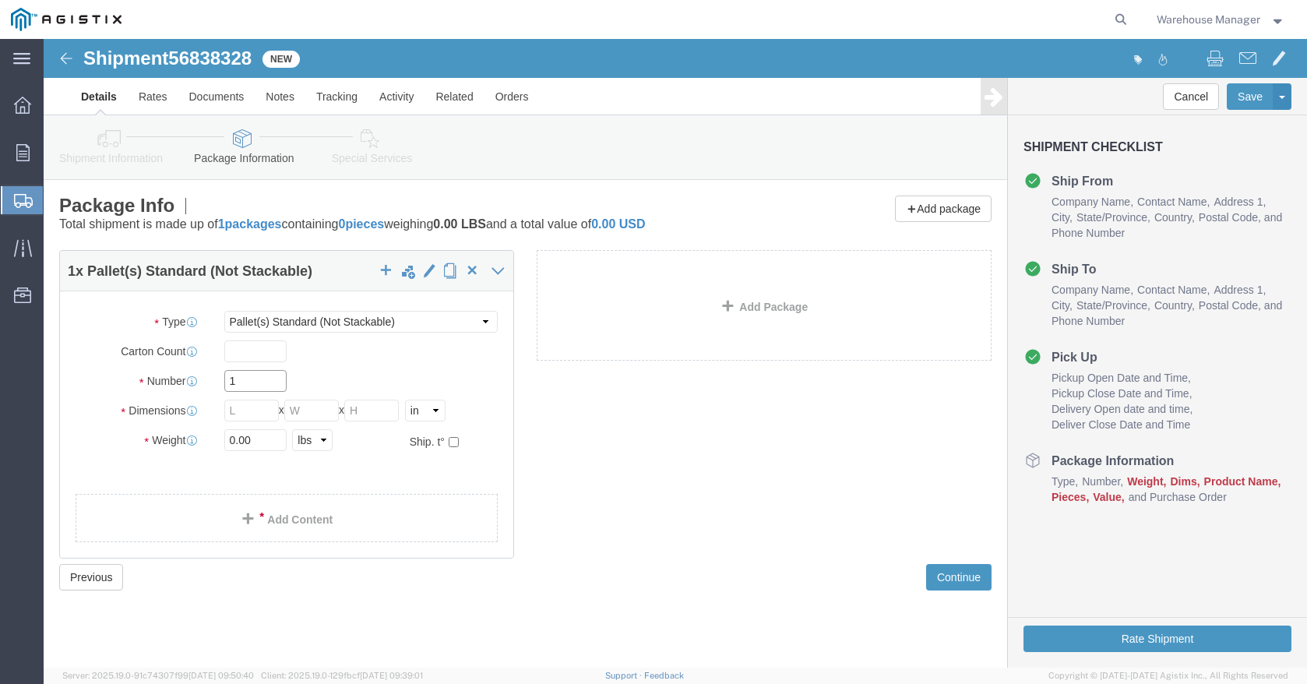
click input "1"
type input "1"
type input "3"
click input "text"
type input "48"
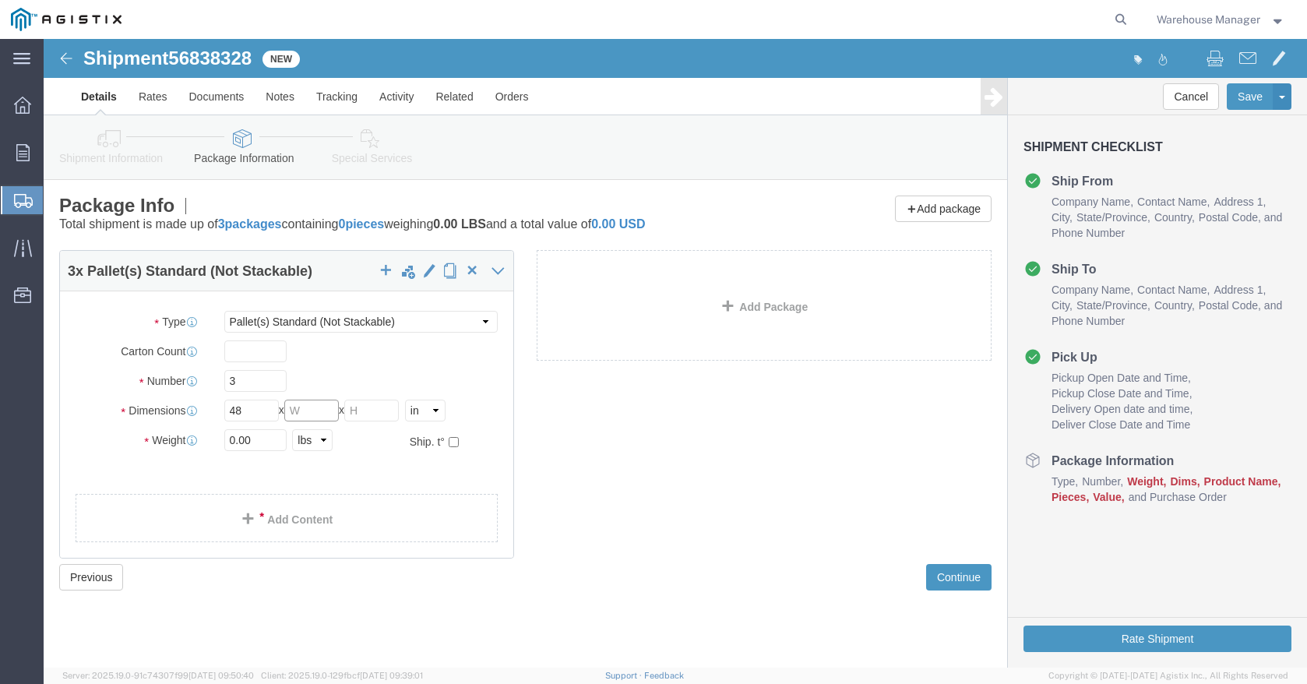
click input "text"
type input "40"
click input "text"
type input "2"
type input "40"
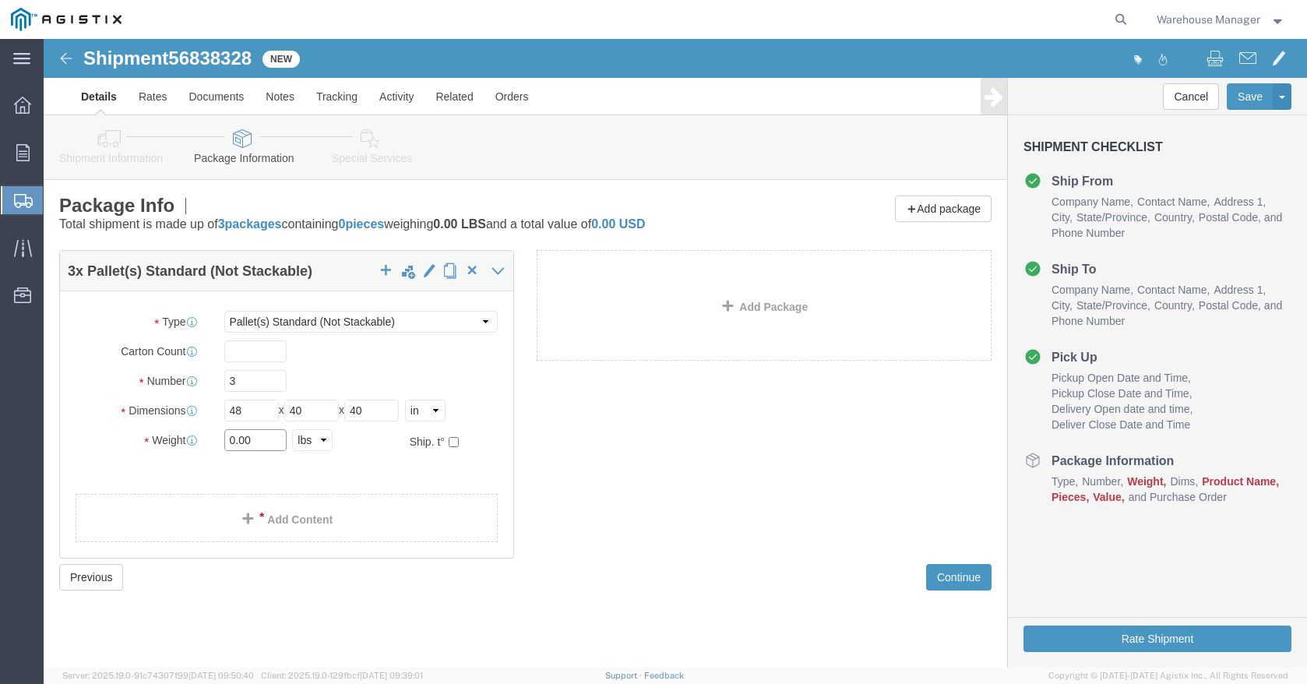
click input "0.00"
type input "0"
type input "920"
click link "Add Content"
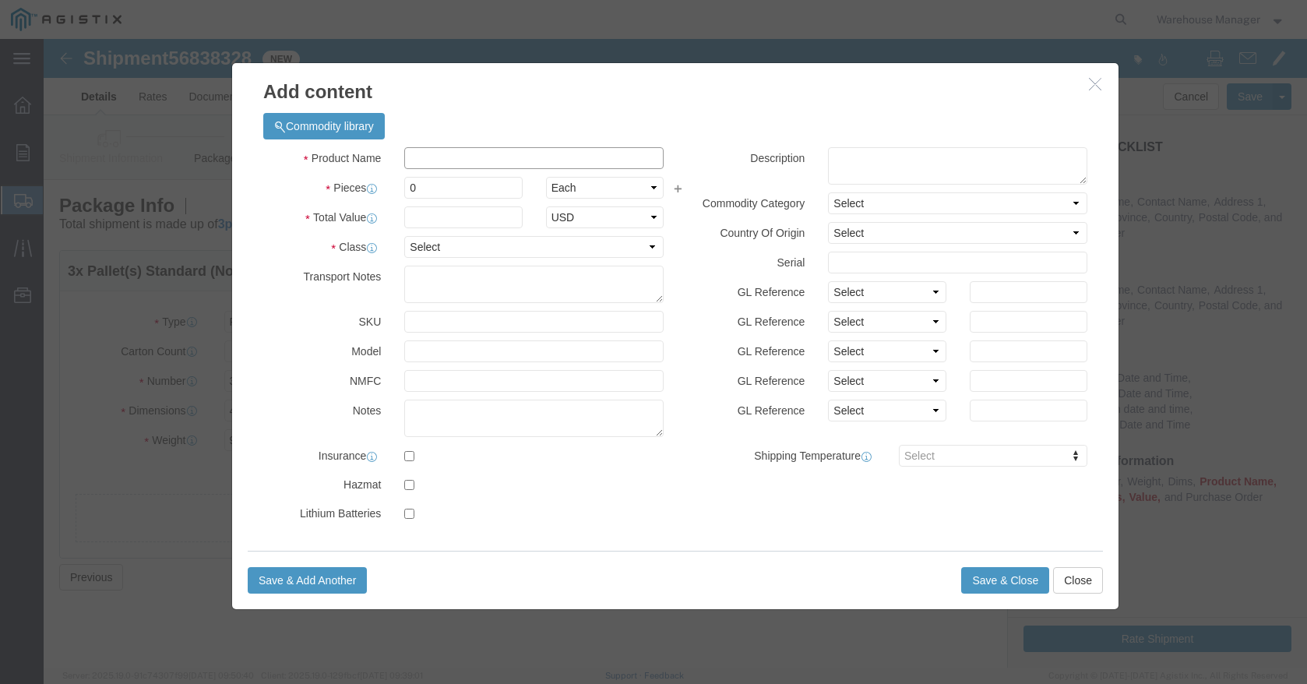
click input "text"
type input "Resin"
click input "0"
type input "80"
click input "text"
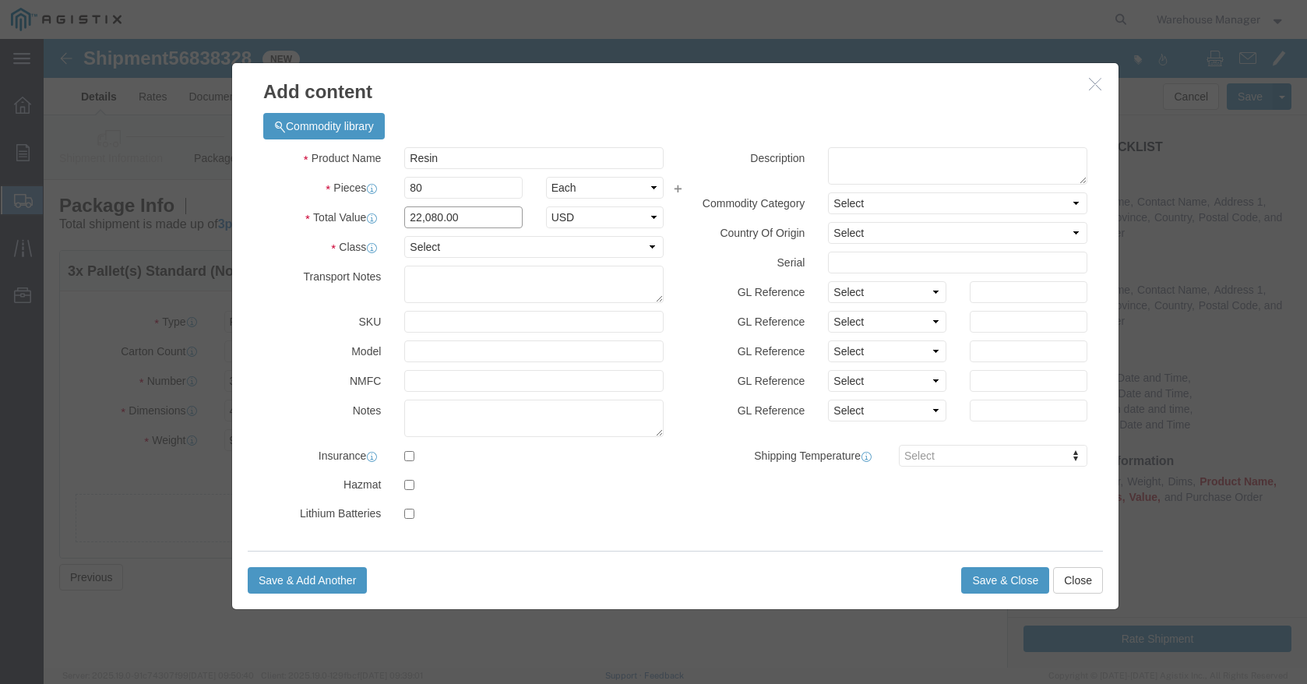
type input "22,080.00"
click select "Select 50 55 60 65 70 85 92.5 100 125 175 250 300 400"
select select "60"
click select "Select 50 55 60 65 70 85 92.5 100 125 175 250 300 400"
click button "Save & Close"
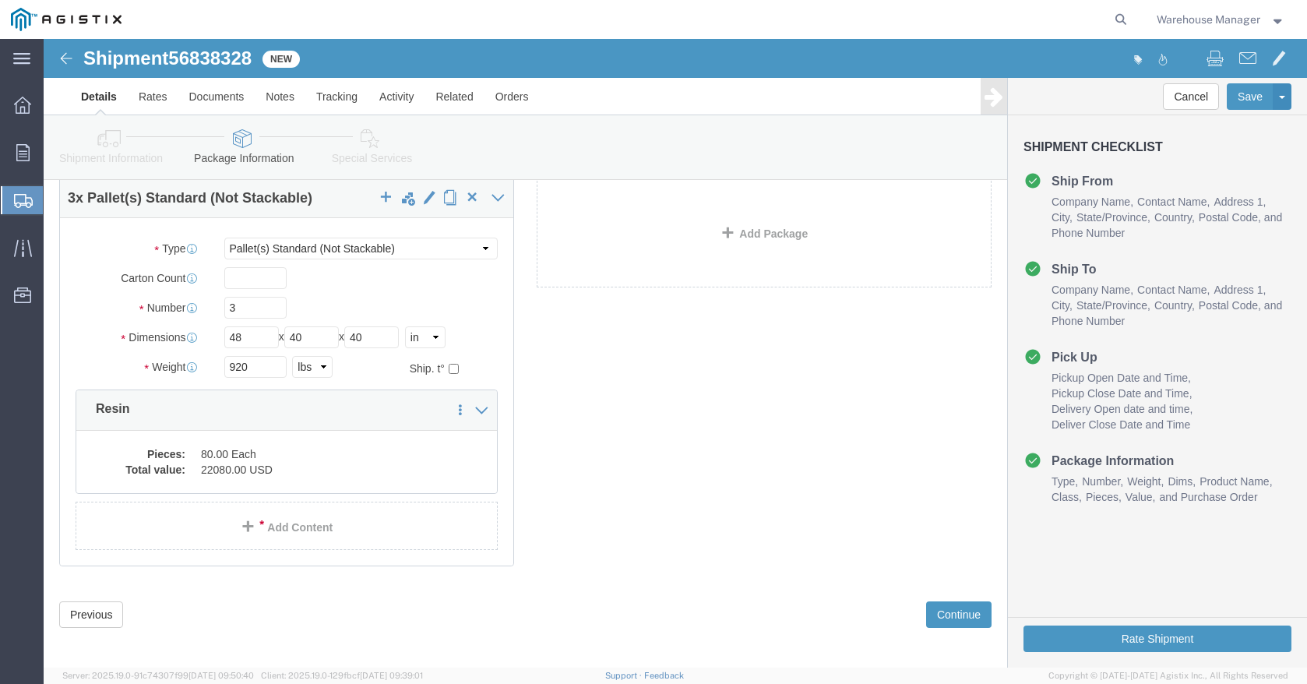
scroll to position [81, 0]
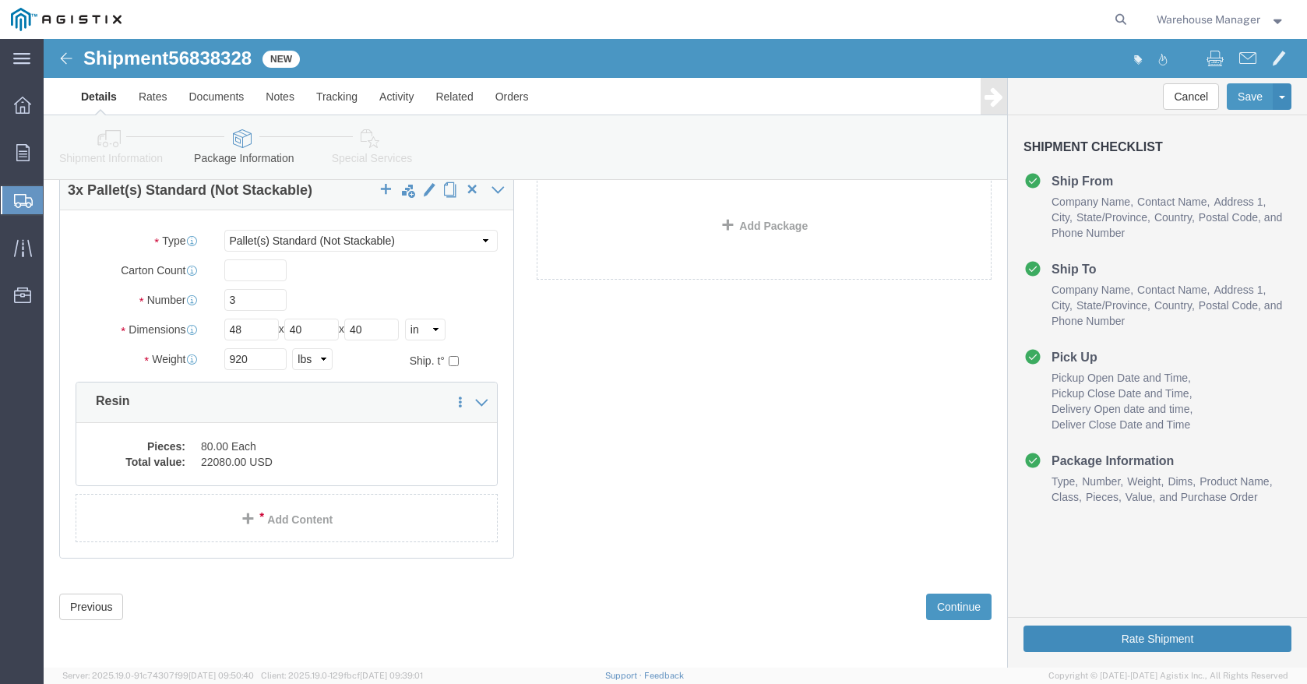
click button "Rate Shipment"
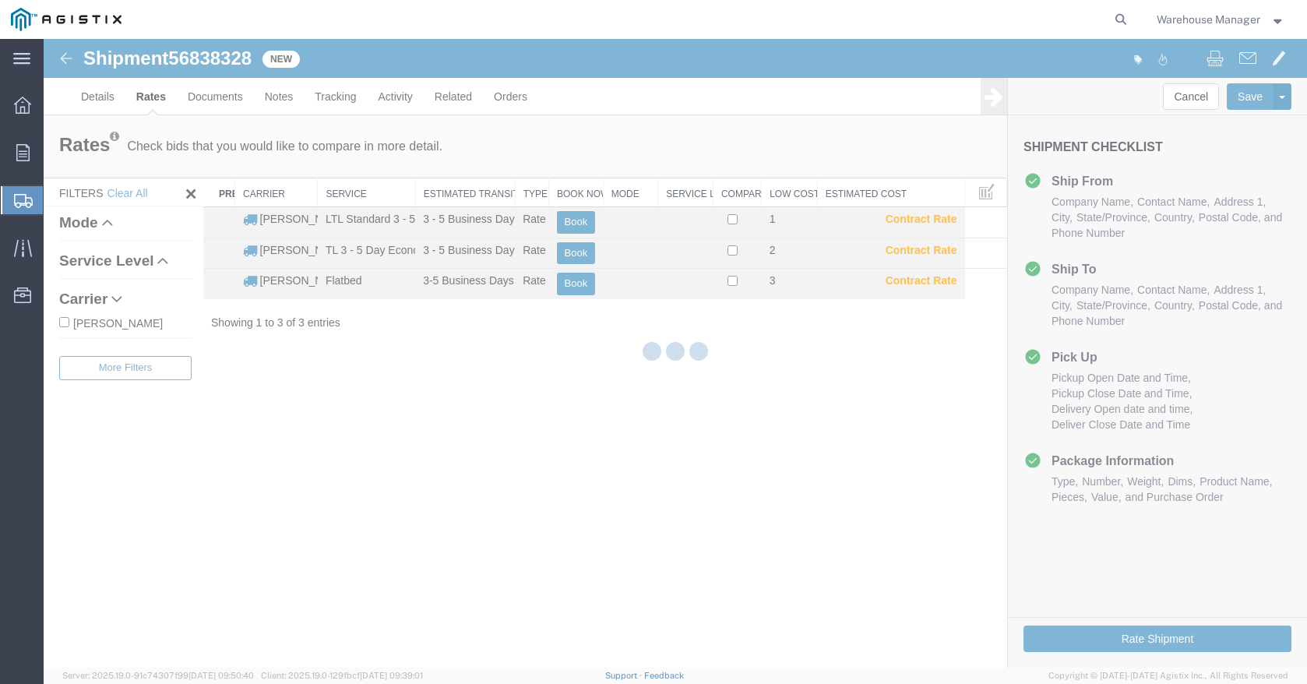
scroll to position [0, 0]
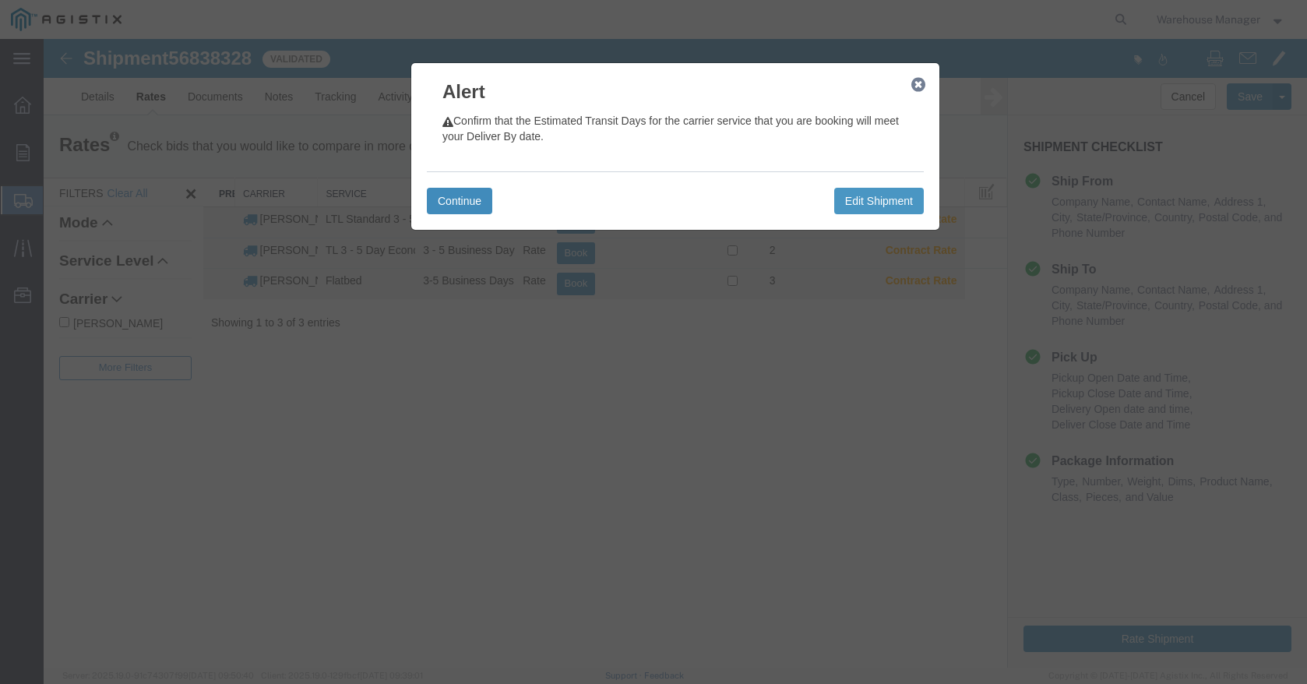
click at [459, 190] on button "Continue" at bounding box center [459, 201] width 65 height 26
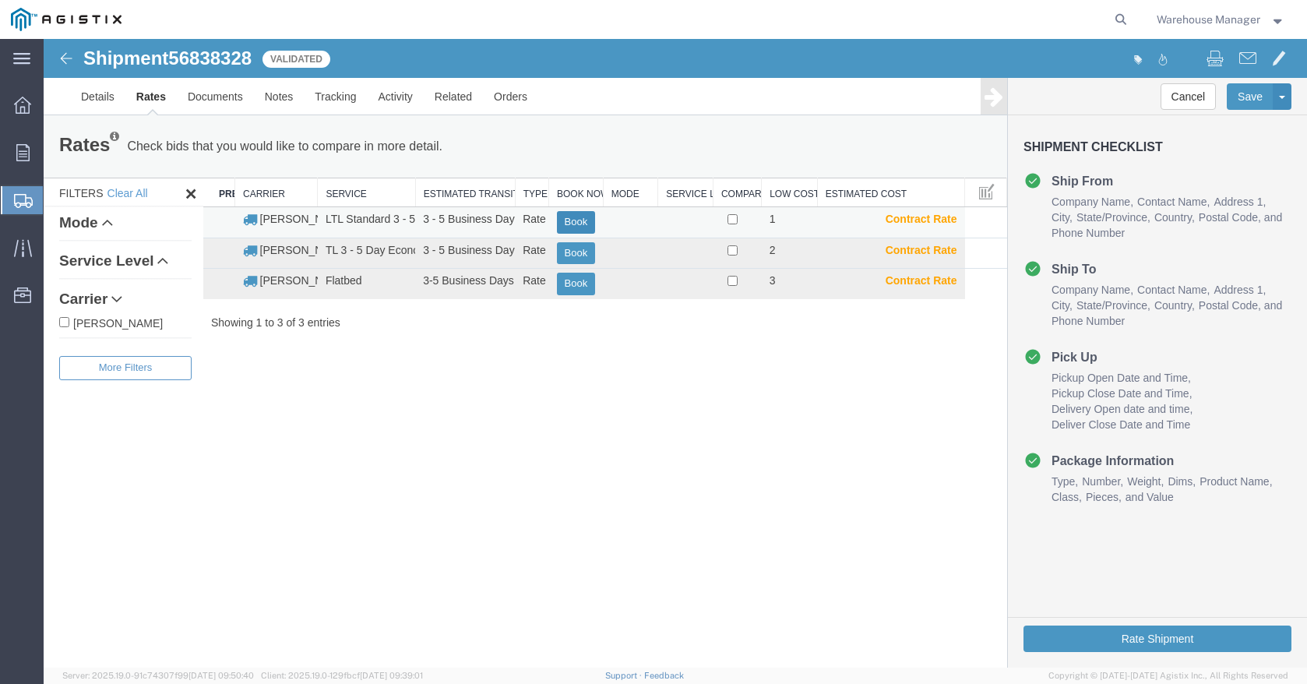
click at [573, 216] on button "Book" at bounding box center [576, 222] width 39 height 23
